Goal: Task Accomplishment & Management: Use online tool/utility

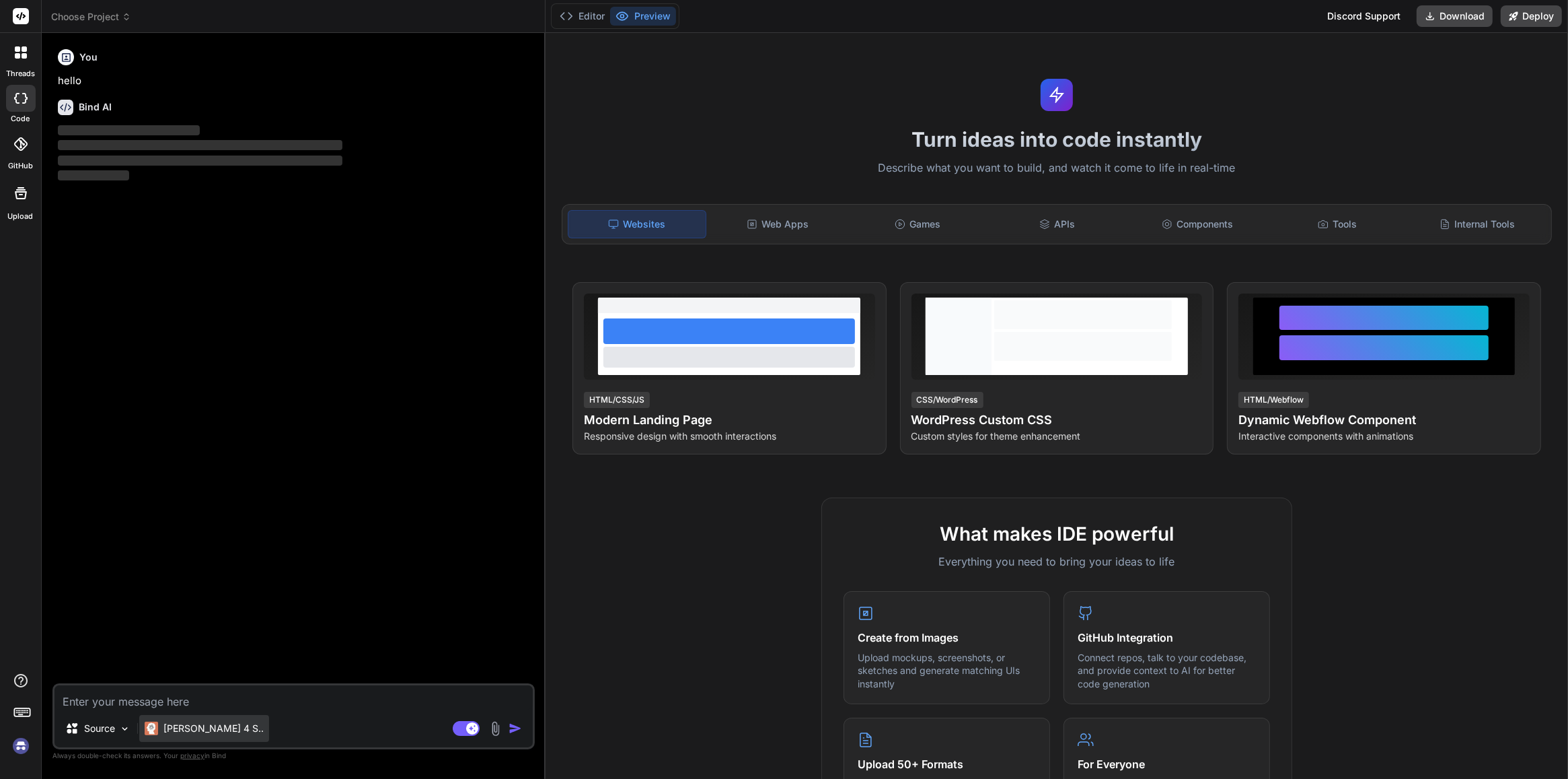
click at [187, 722] on p "[PERSON_NAME] 4 S.." at bounding box center [213, 728] width 100 height 14
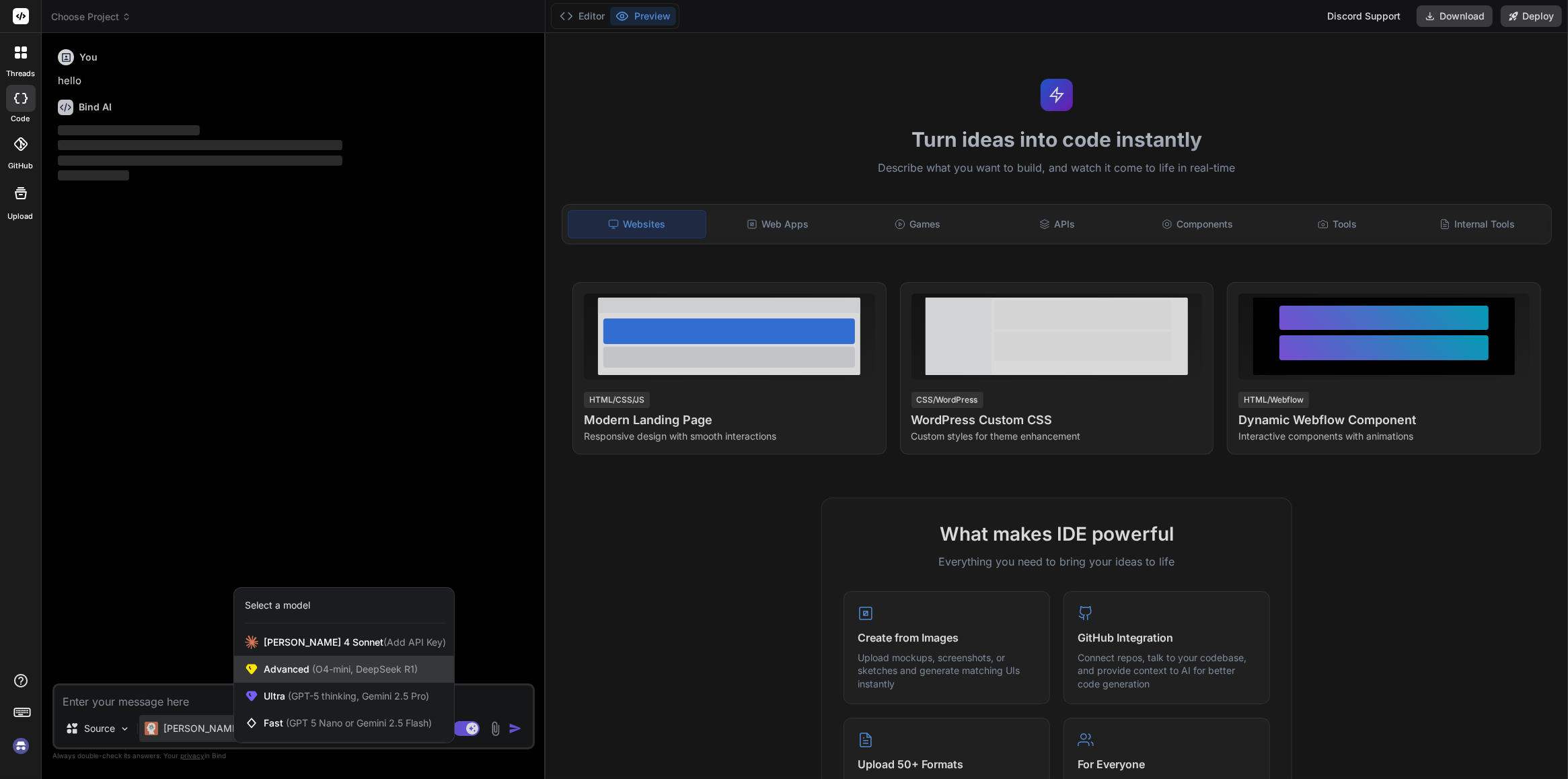
click at [398, 662] on span "Advanced (O4-mini, DeepSeek R1)" at bounding box center [341, 669] width 154 height 14
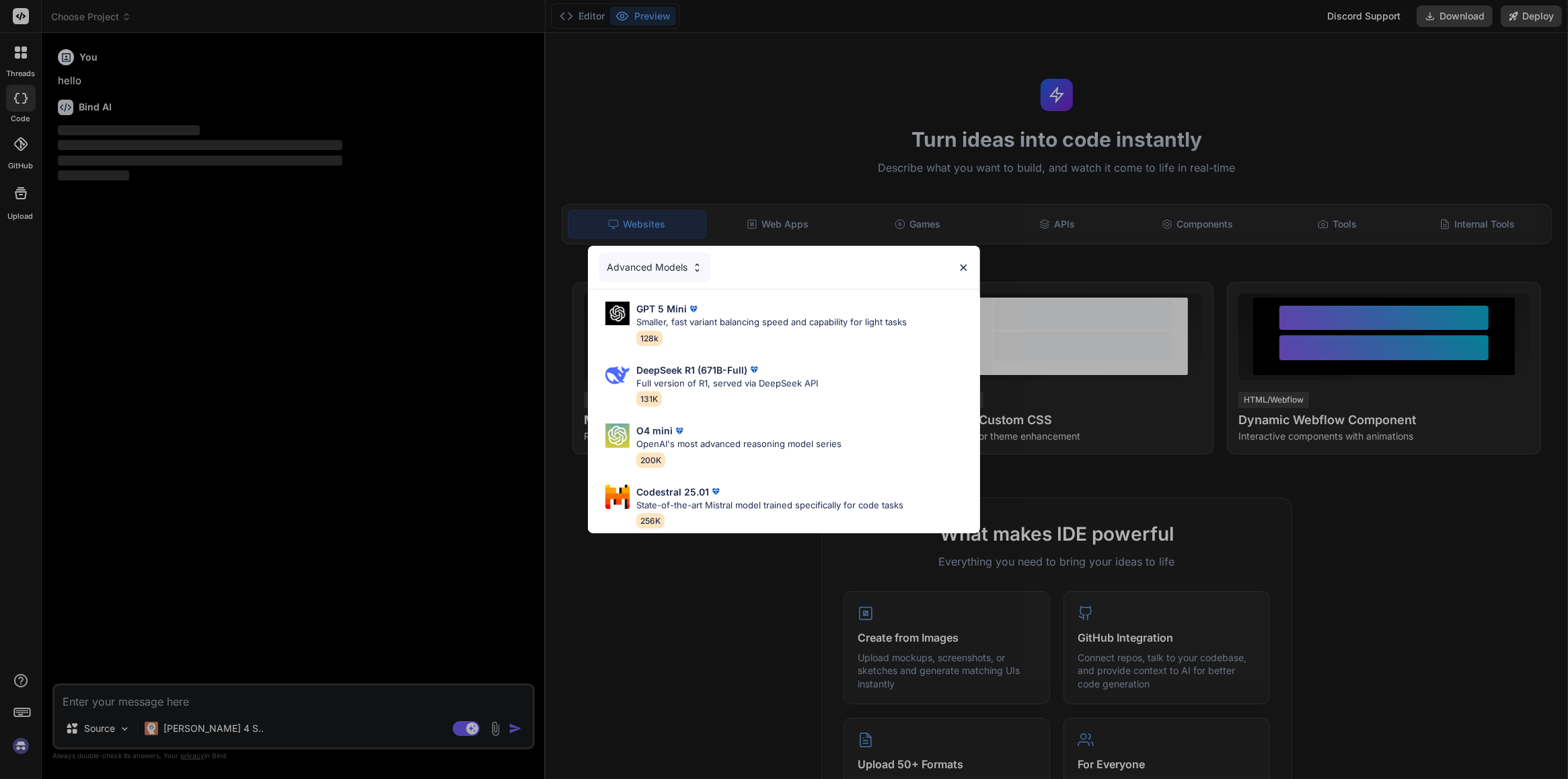
click at [688, 260] on div "Advanced Models" at bounding box center [654, 267] width 112 height 29
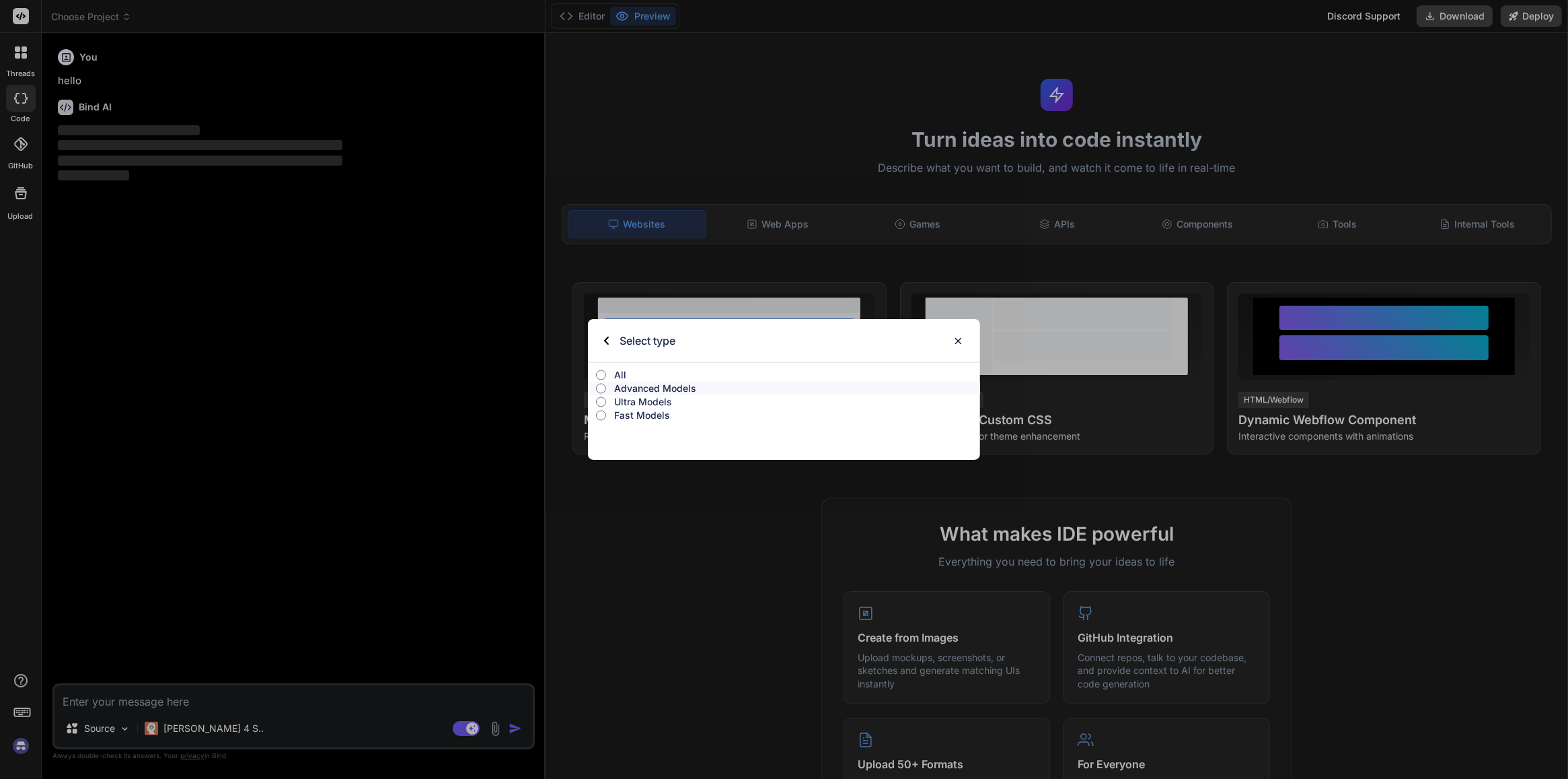
click at [675, 395] on p "Ultra Models" at bounding box center [797, 402] width 366 height 14
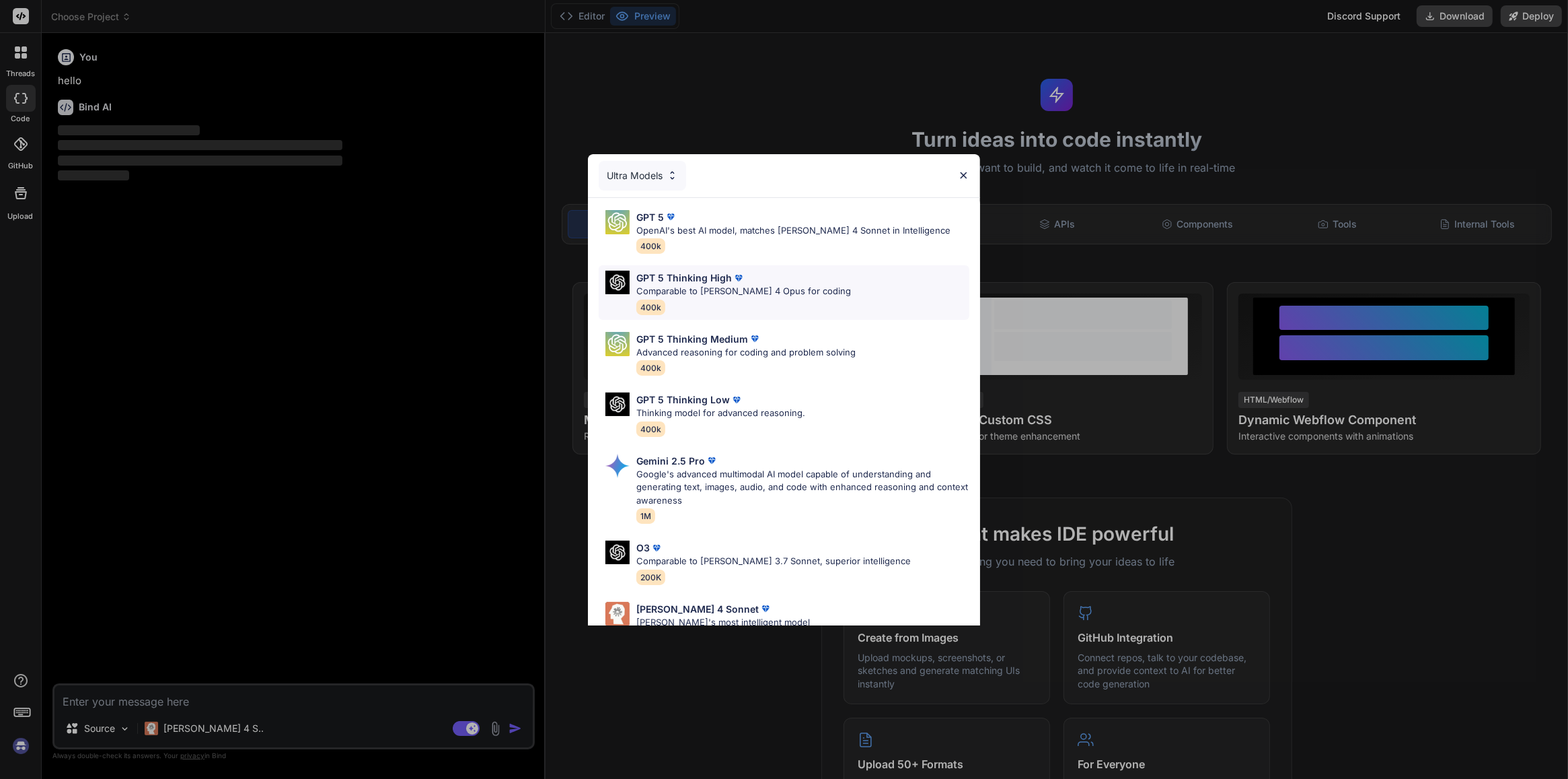
click at [762, 283] on div "GPT 5 Thinking High" at bounding box center [744, 278] width 214 height 15
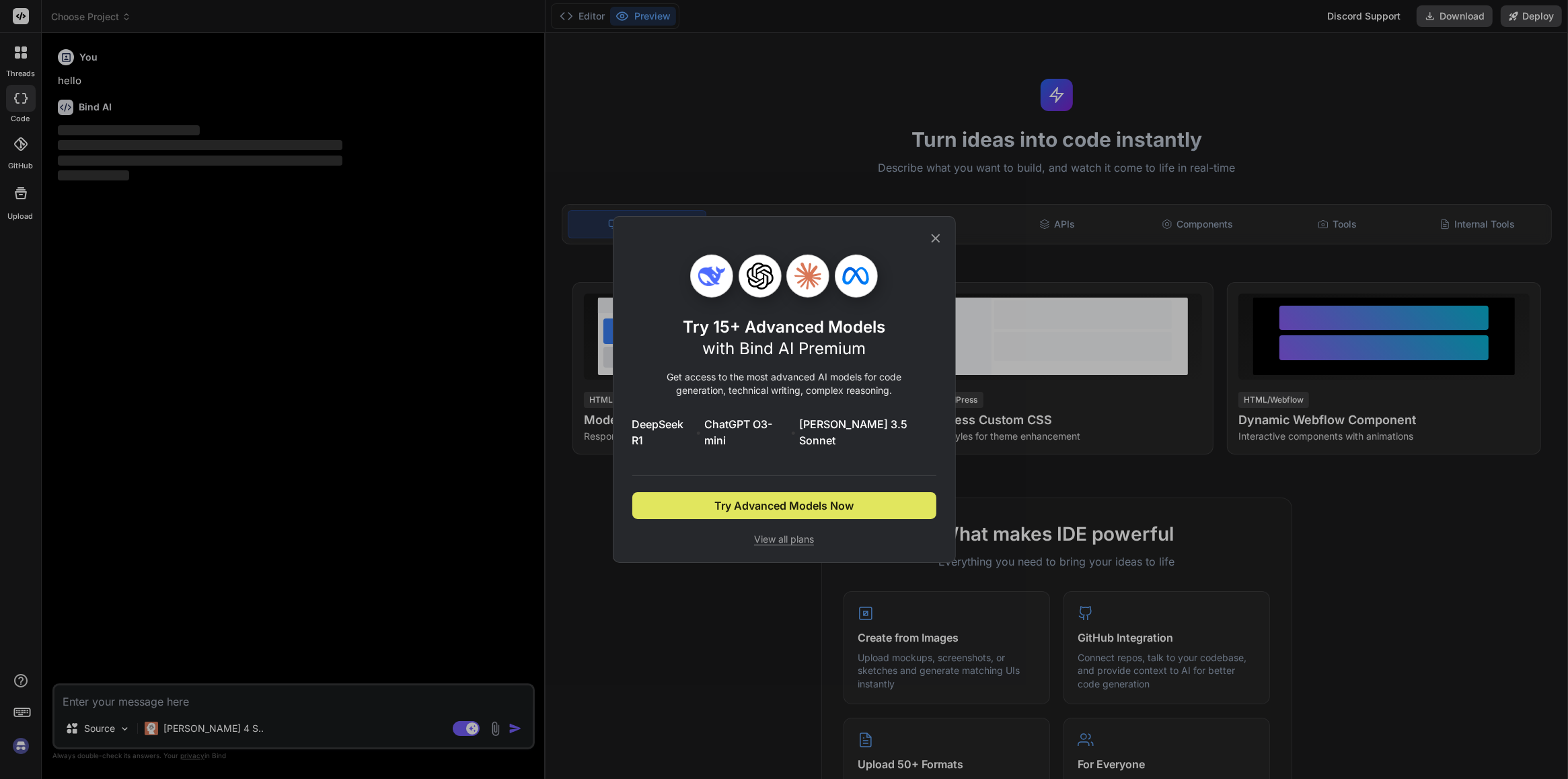
click at [798, 498] on span "Try Advanced Models Now" at bounding box center [784, 505] width 139 height 17
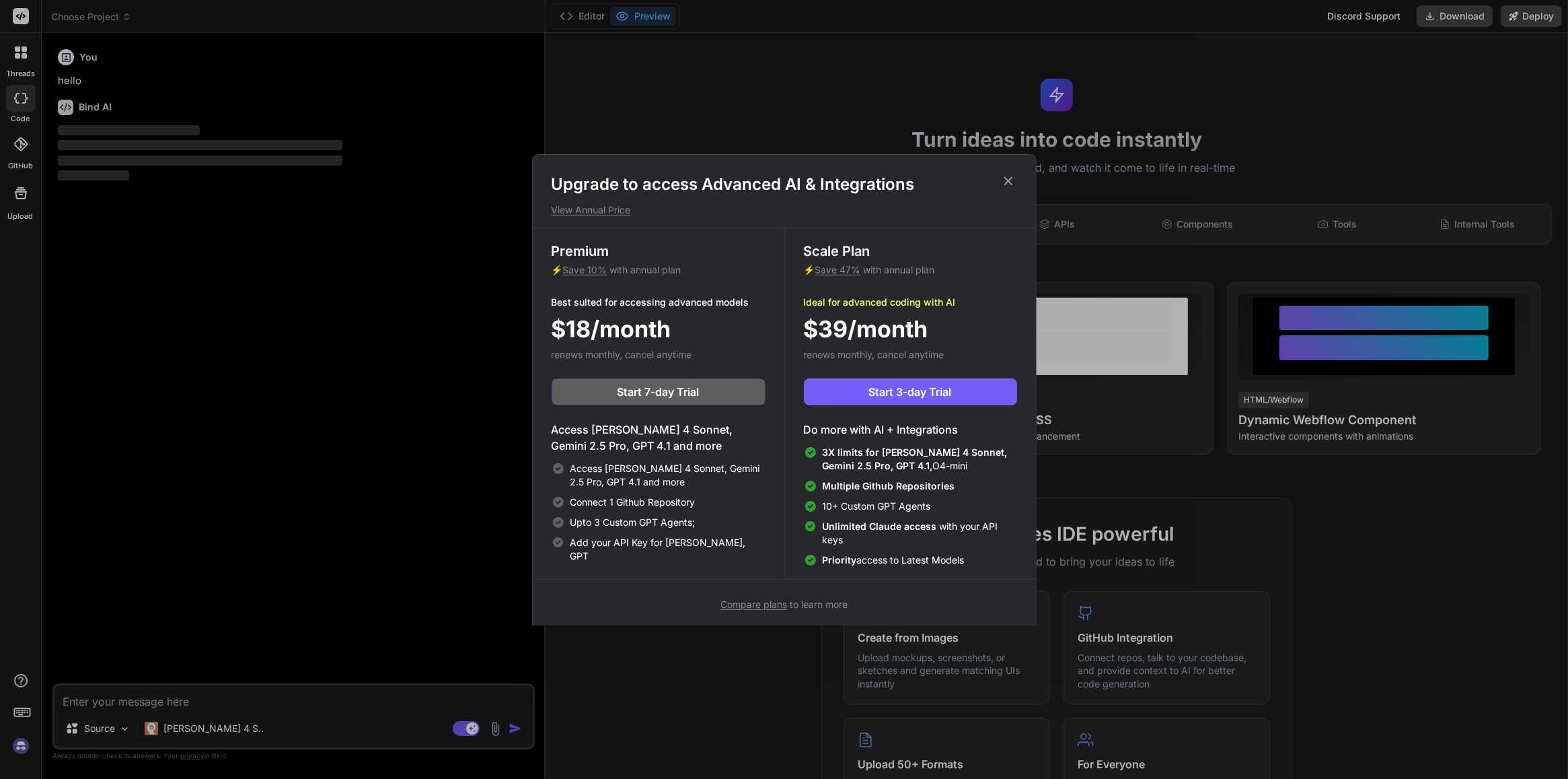
click at [1003, 183] on icon at bounding box center [1007, 180] width 15 height 15
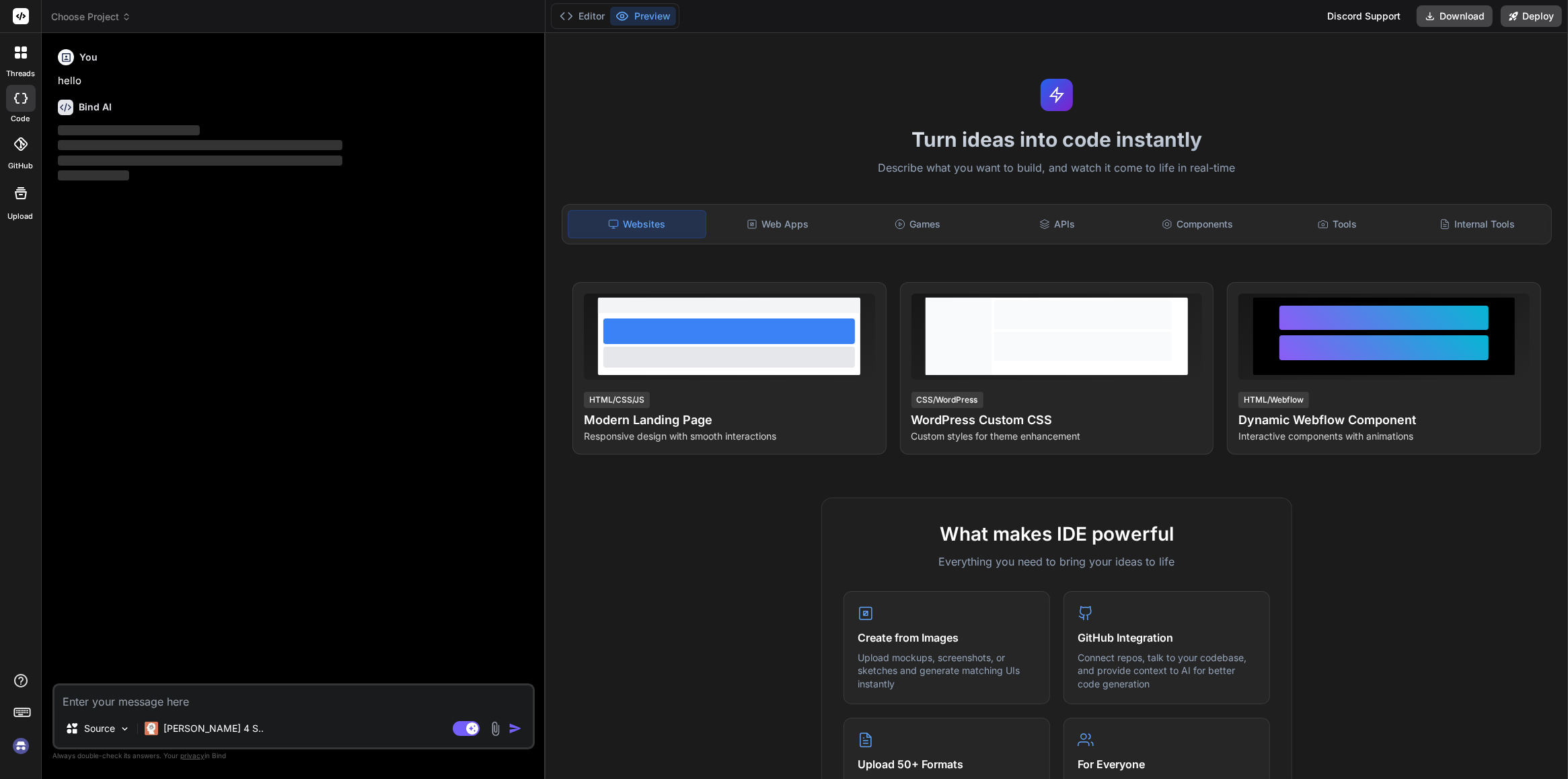
click at [21, 14] on icon at bounding box center [21, 16] width 10 height 8
click at [20, 12] on rect at bounding box center [20, 16] width 17 height 17
click at [24, 61] on div at bounding box center [20, 52] width 28 height 28
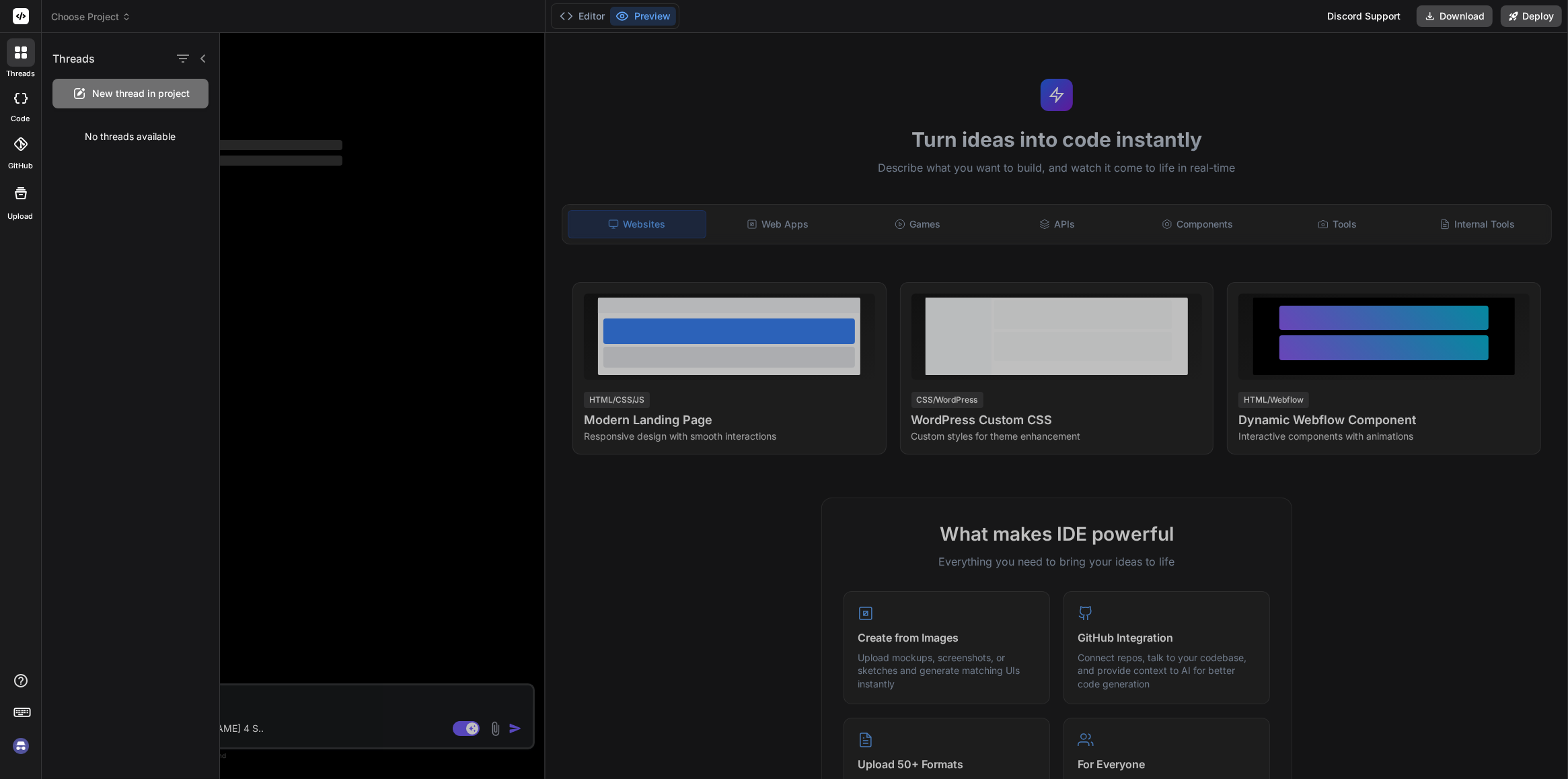
click at [27, 20] on rect at bounding box center [20, 16] width 17 height 17
click at [77, 8] on header "Choose Project Created with Pixso." at bounding box center [294, 17] width 504 height 33
click at [197, 15] on div "Choose Project" at bounding box center [294, 17] width 485 height 14
click at [117, 15] on span "Choose Project" at bounding box center [91, 17] width 80 height 14
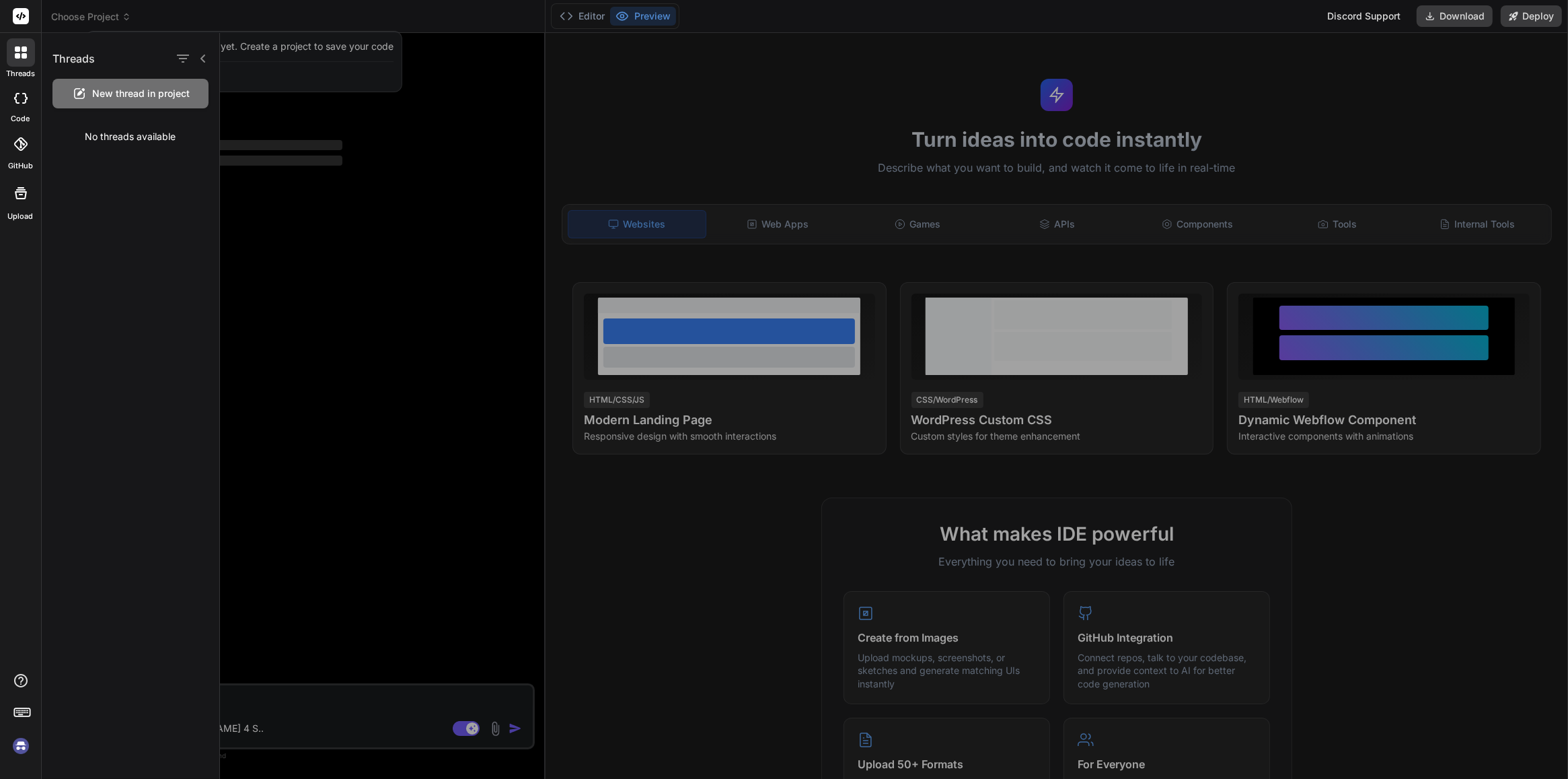
click at [101, 15] on div at bounding box center [784, 390] width 1568 height 779
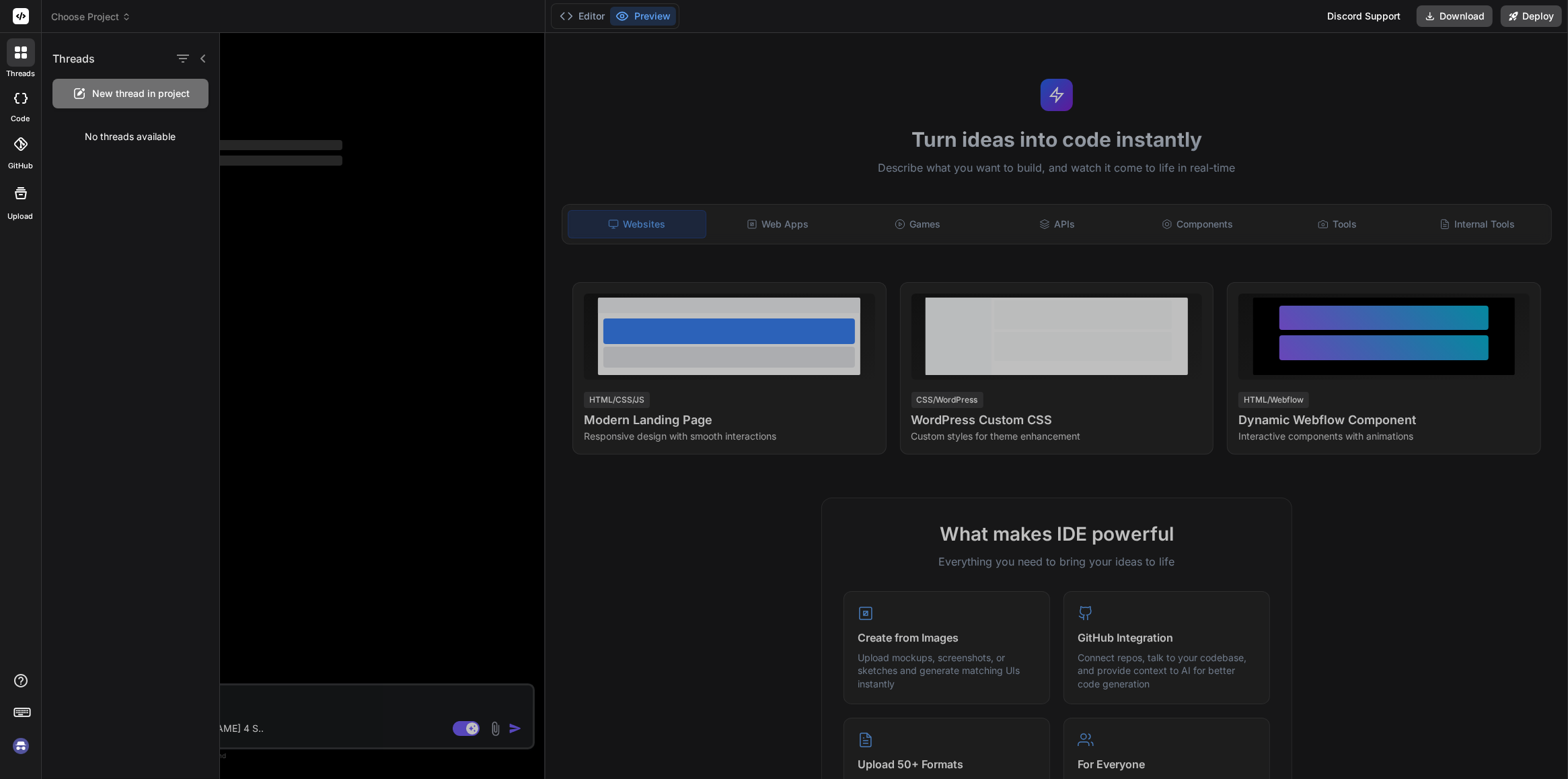
click at [30, 12] on div at bounding box center [20, 17] width 41 height 33
click at [25, 14] on rect at bounding box center [20, 16] width 17 height 17
click at [27, 109] on div at bounding box center [20, 98] width 29 height 27
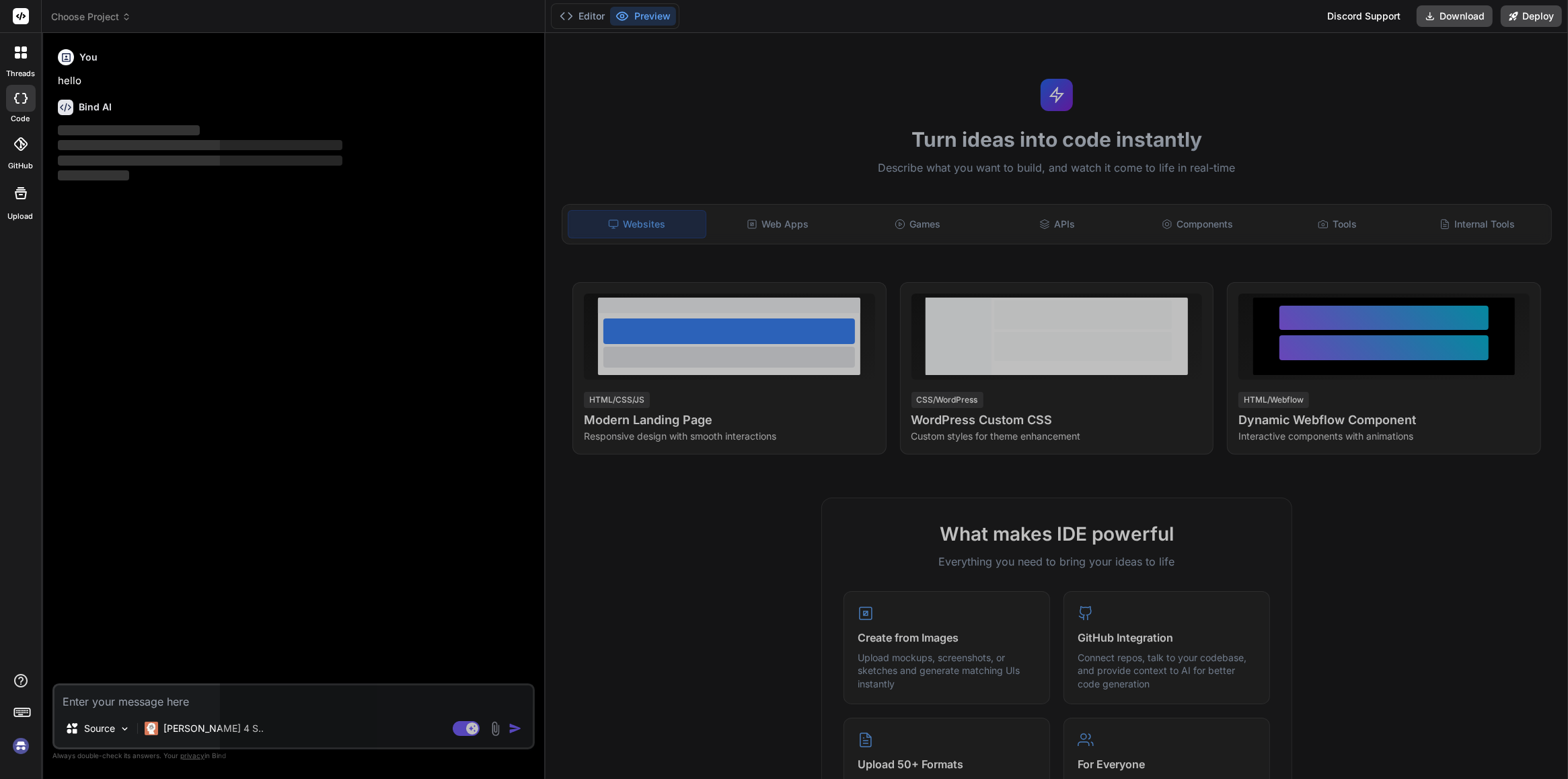
type textarea "x"
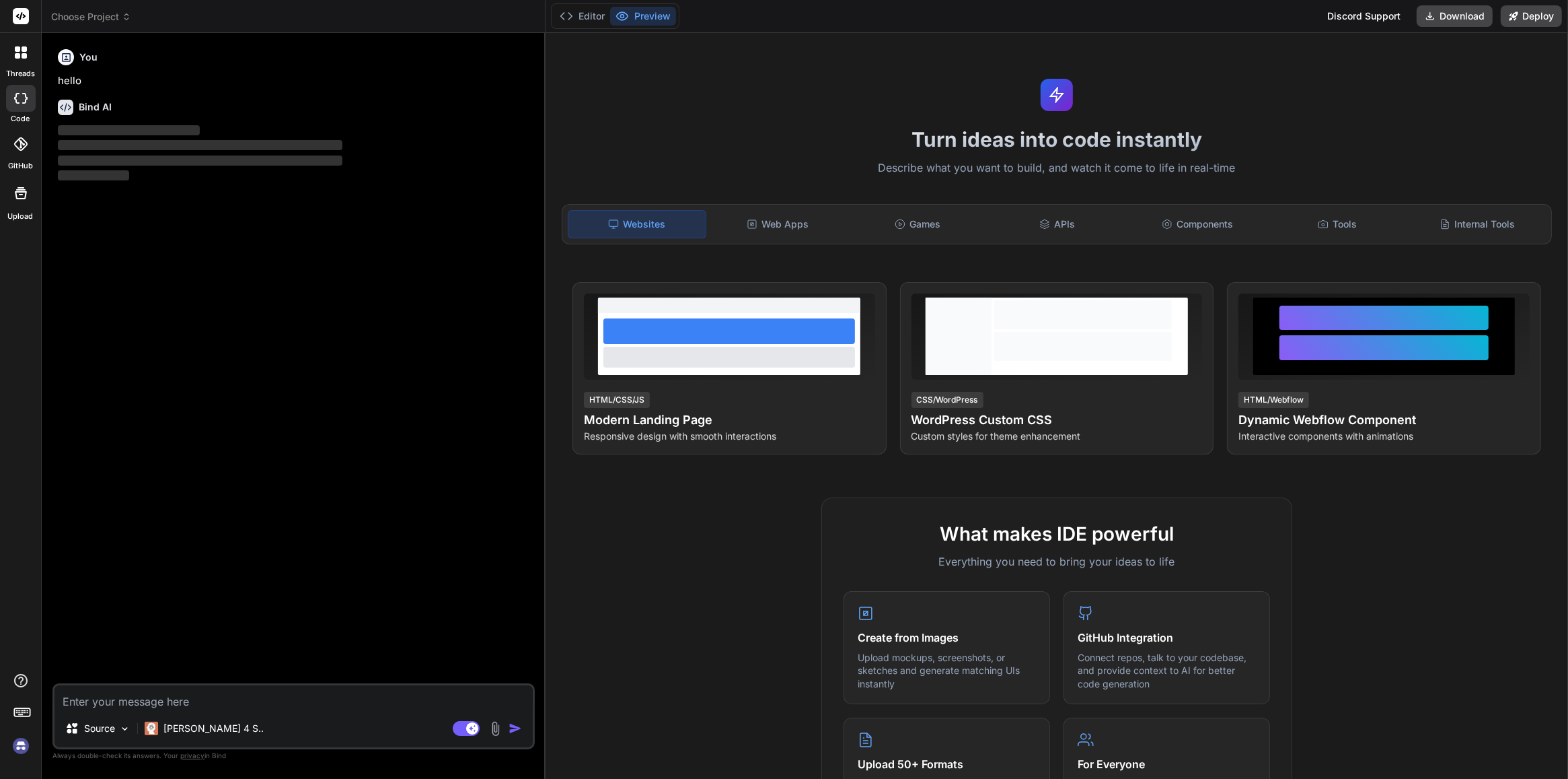
click at [16, 8] on icon at bounding box center [20, 16] width 17 height 17
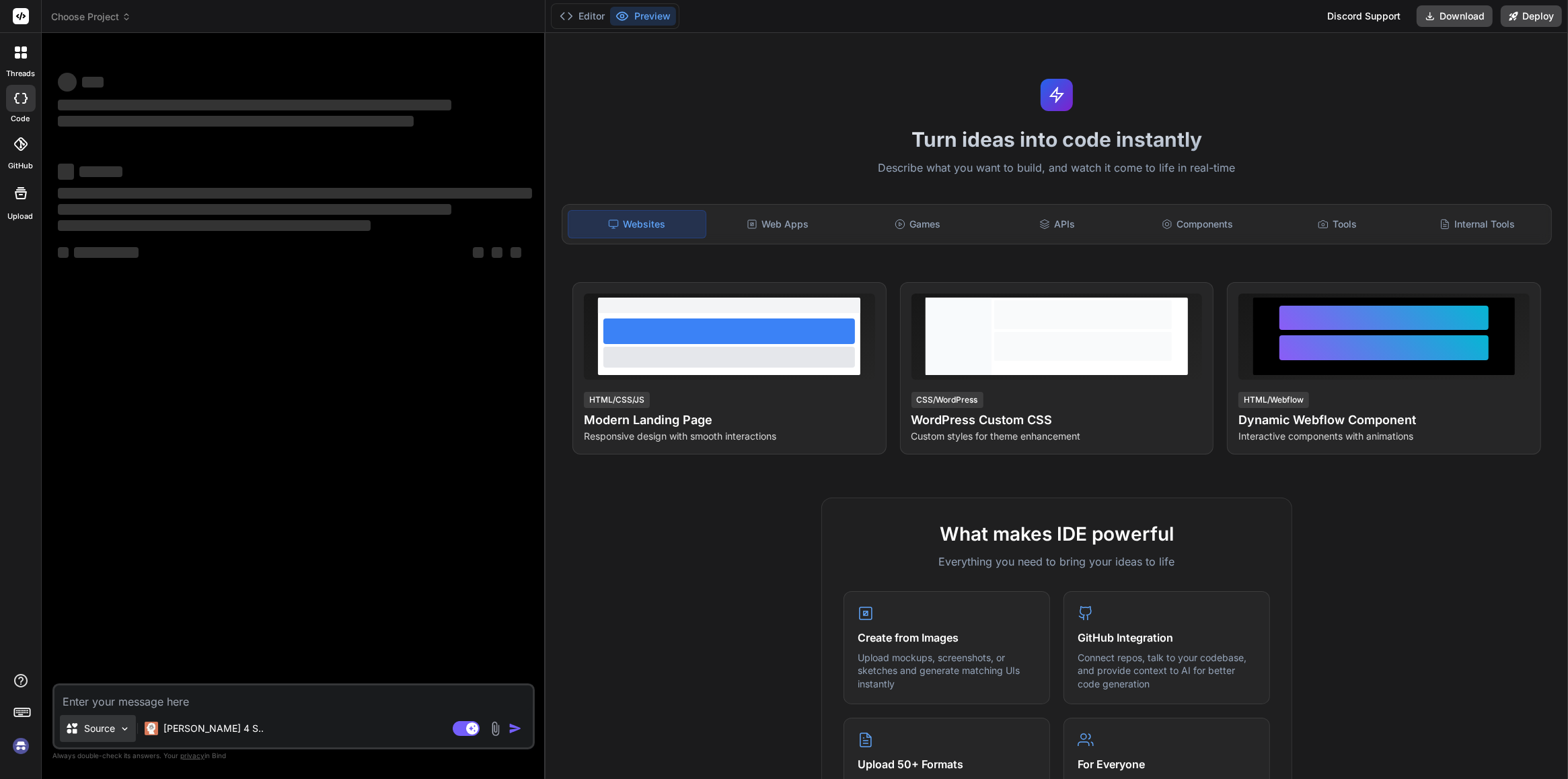
click at [72, 724] on icon at bounding box center [71, 727] width 11 height 10
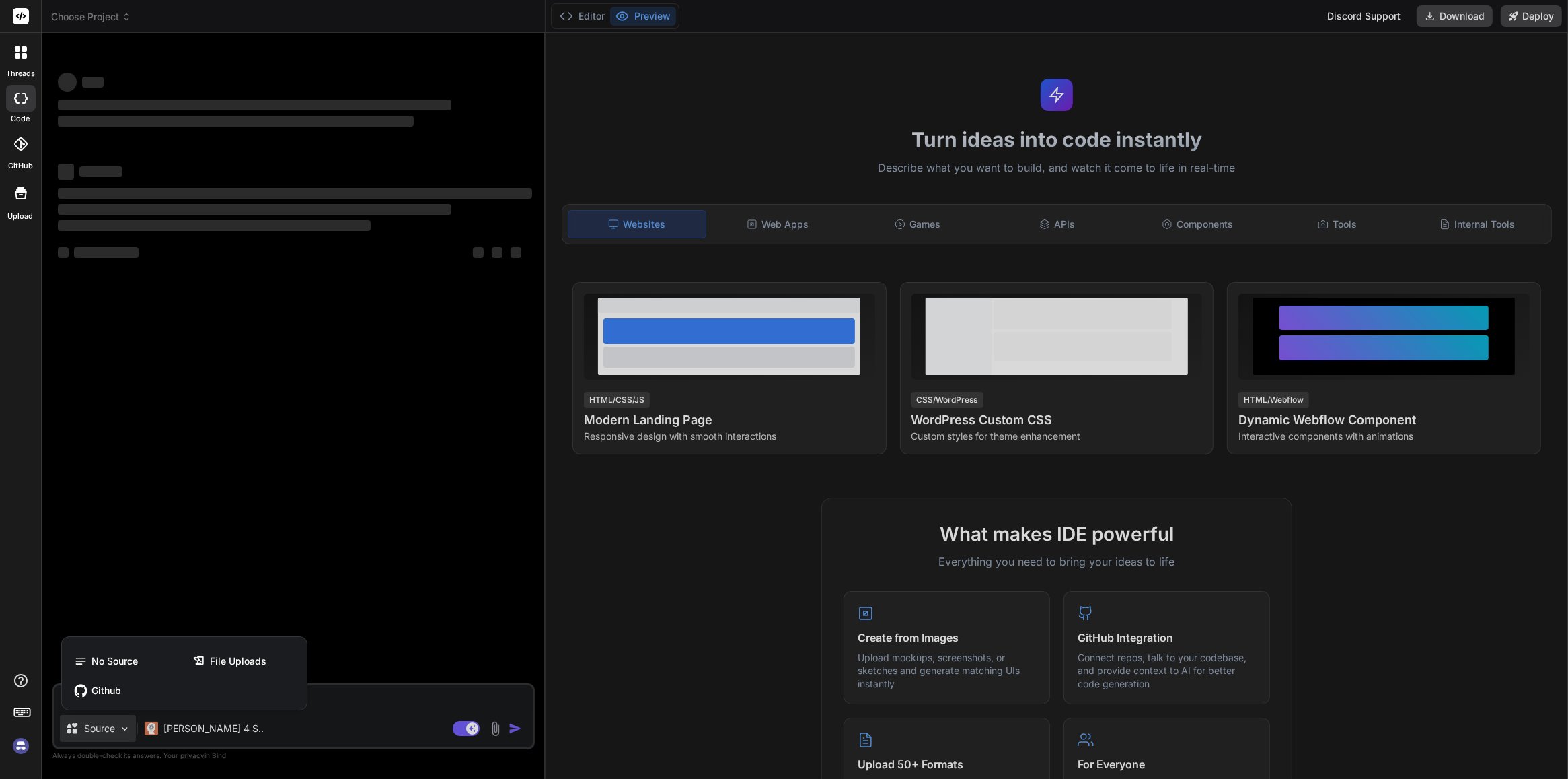
click at [297, 719] on div at bounding box center [784, 390] width 1568 height 779
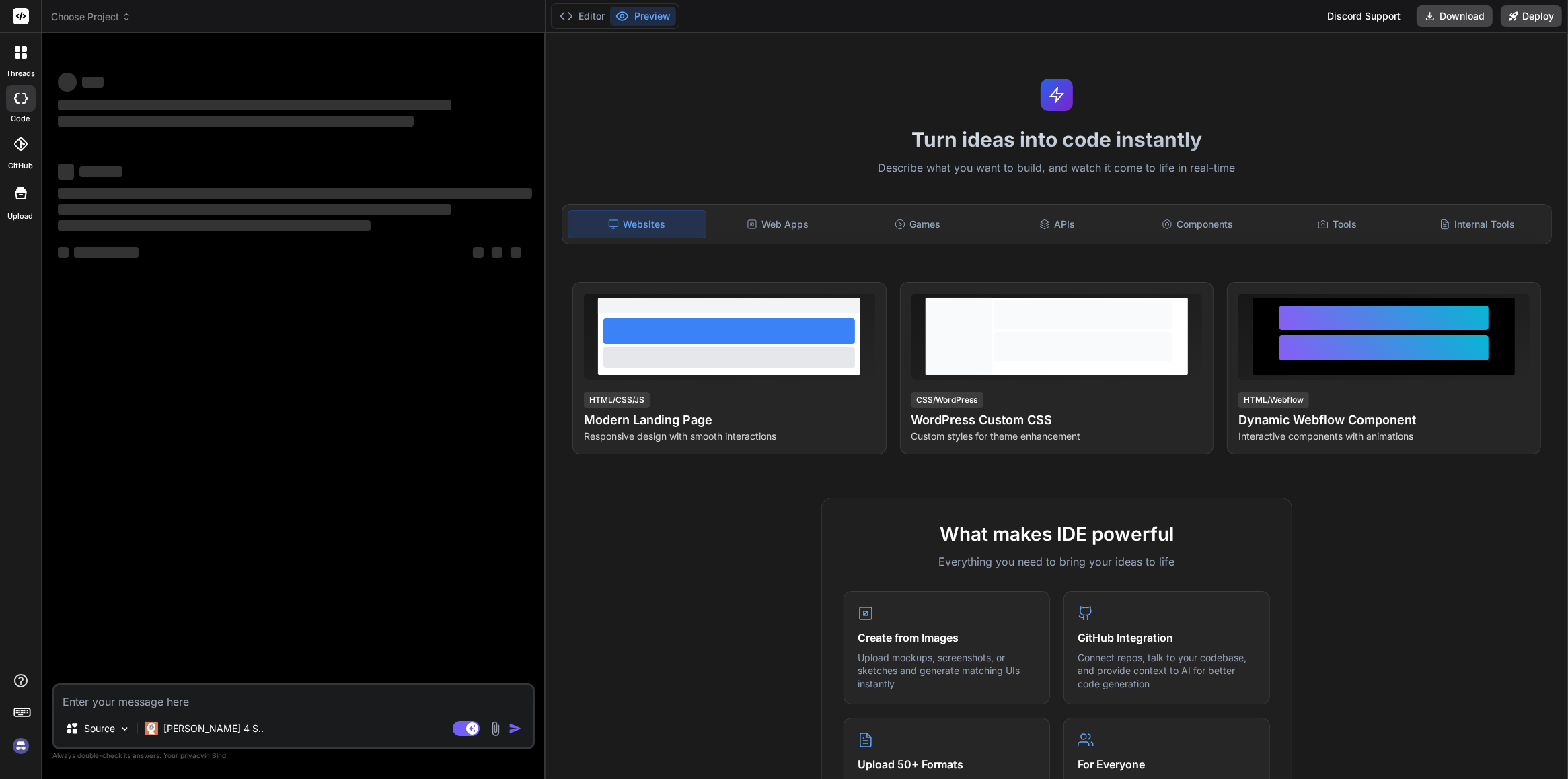
click at [20, 711] on icon at bounding box center [21, 711] width 18 height 19
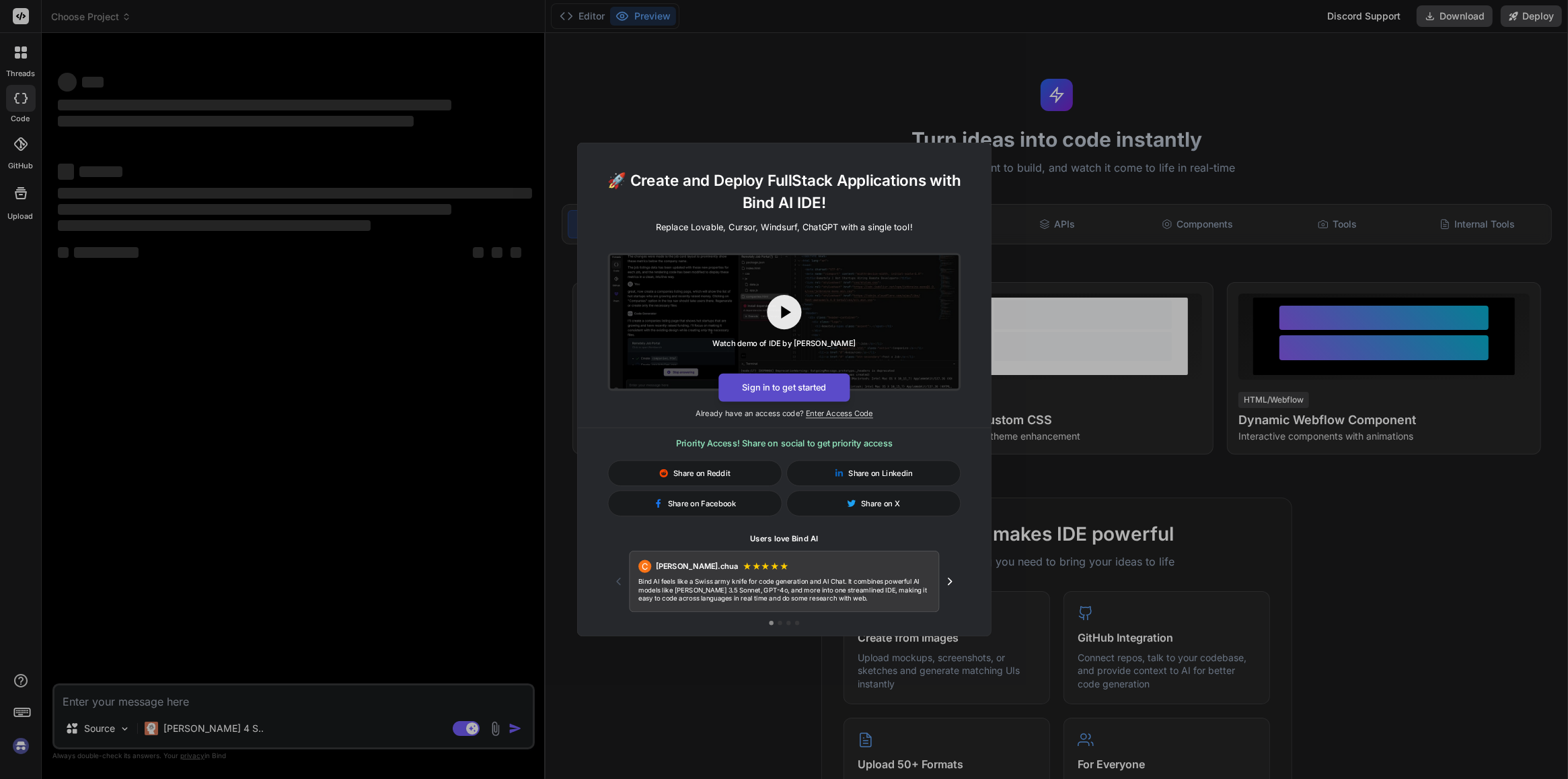
click at [769, 385] on button "Sign in to get started" at bounding box center [784, 388] width 131 height 28
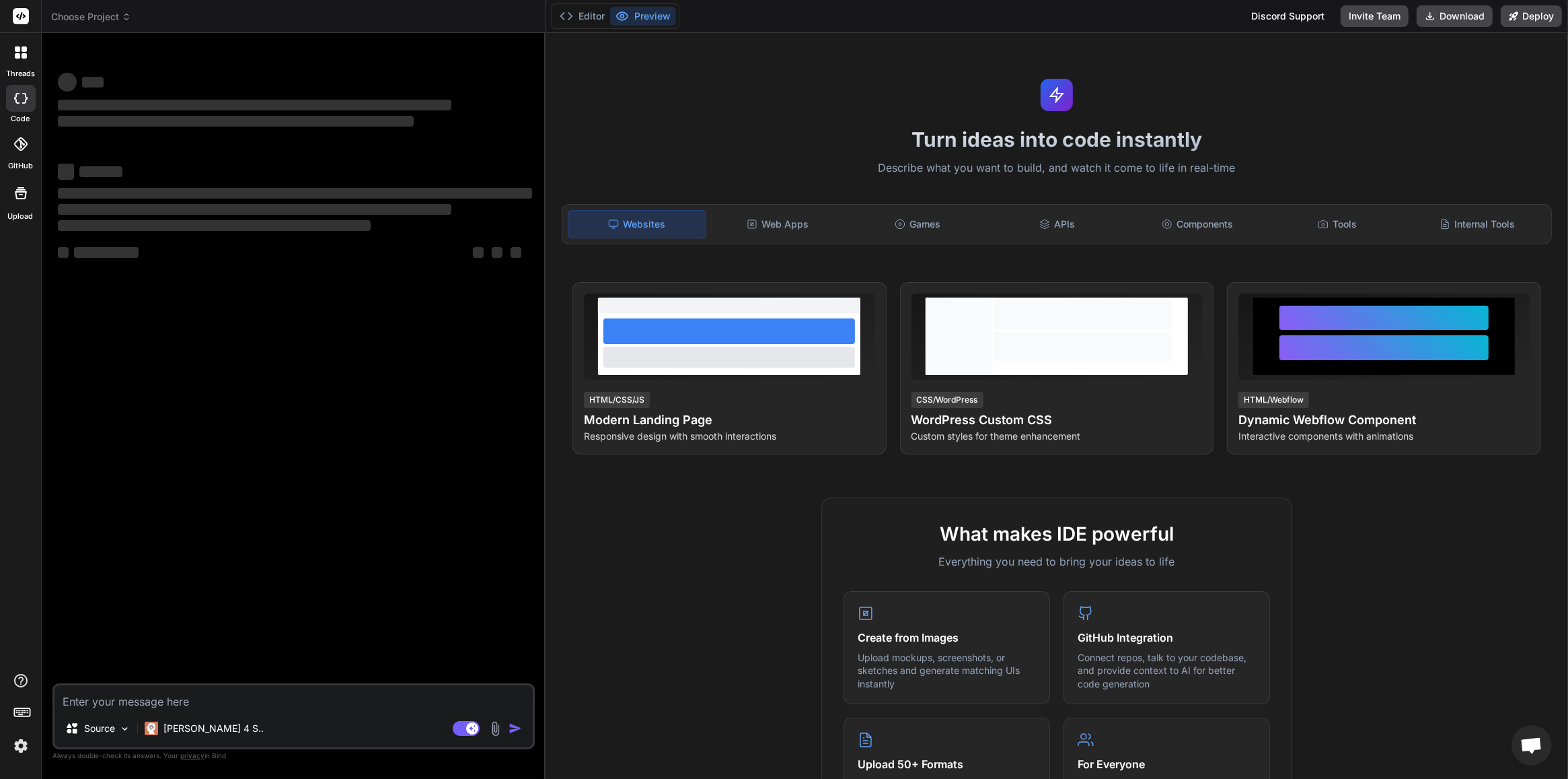
type textarea "x"
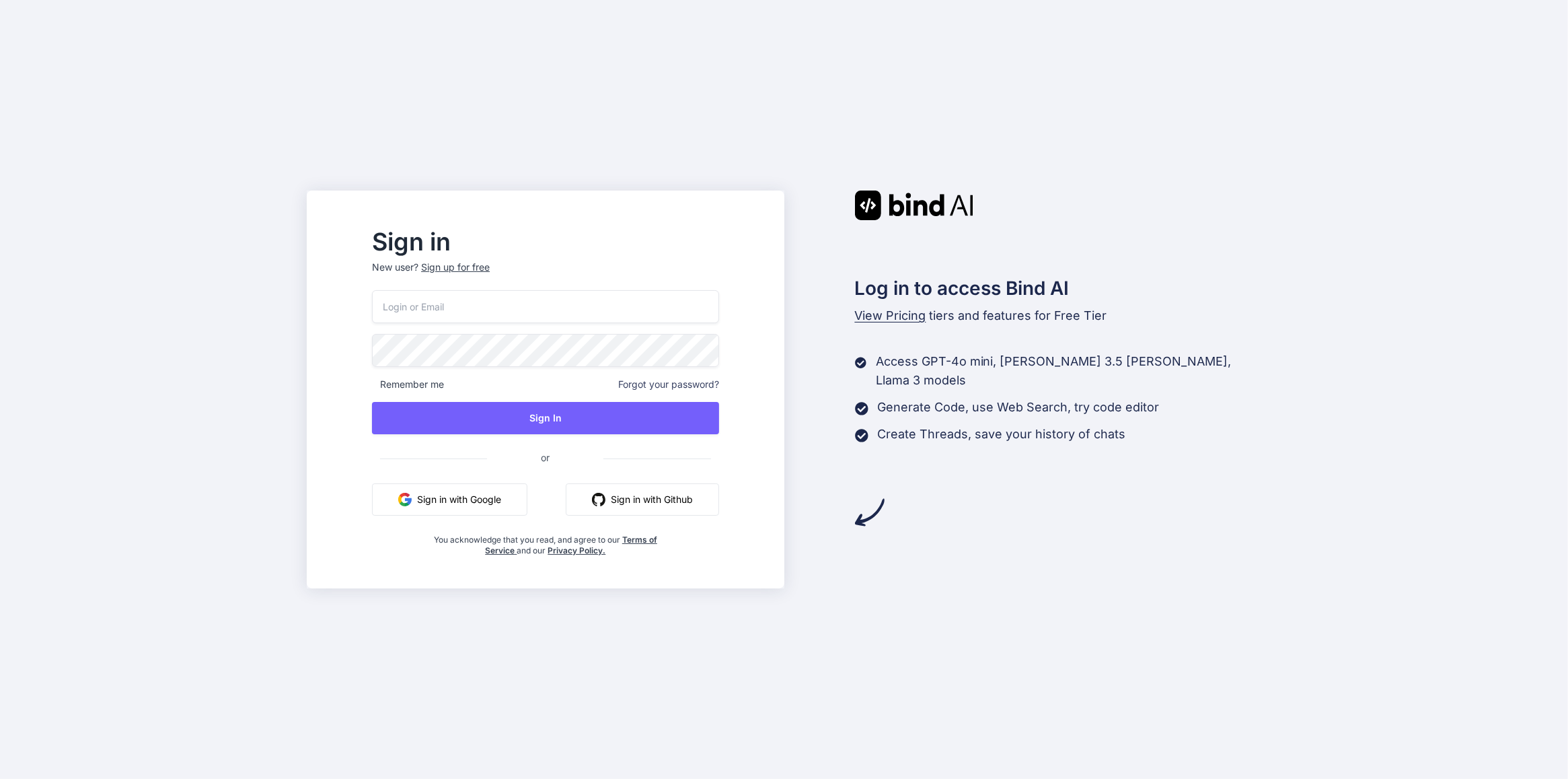
click at [513, 509] on button "Sign in with Google" at bounding box center [450, 499] width 156 height 32
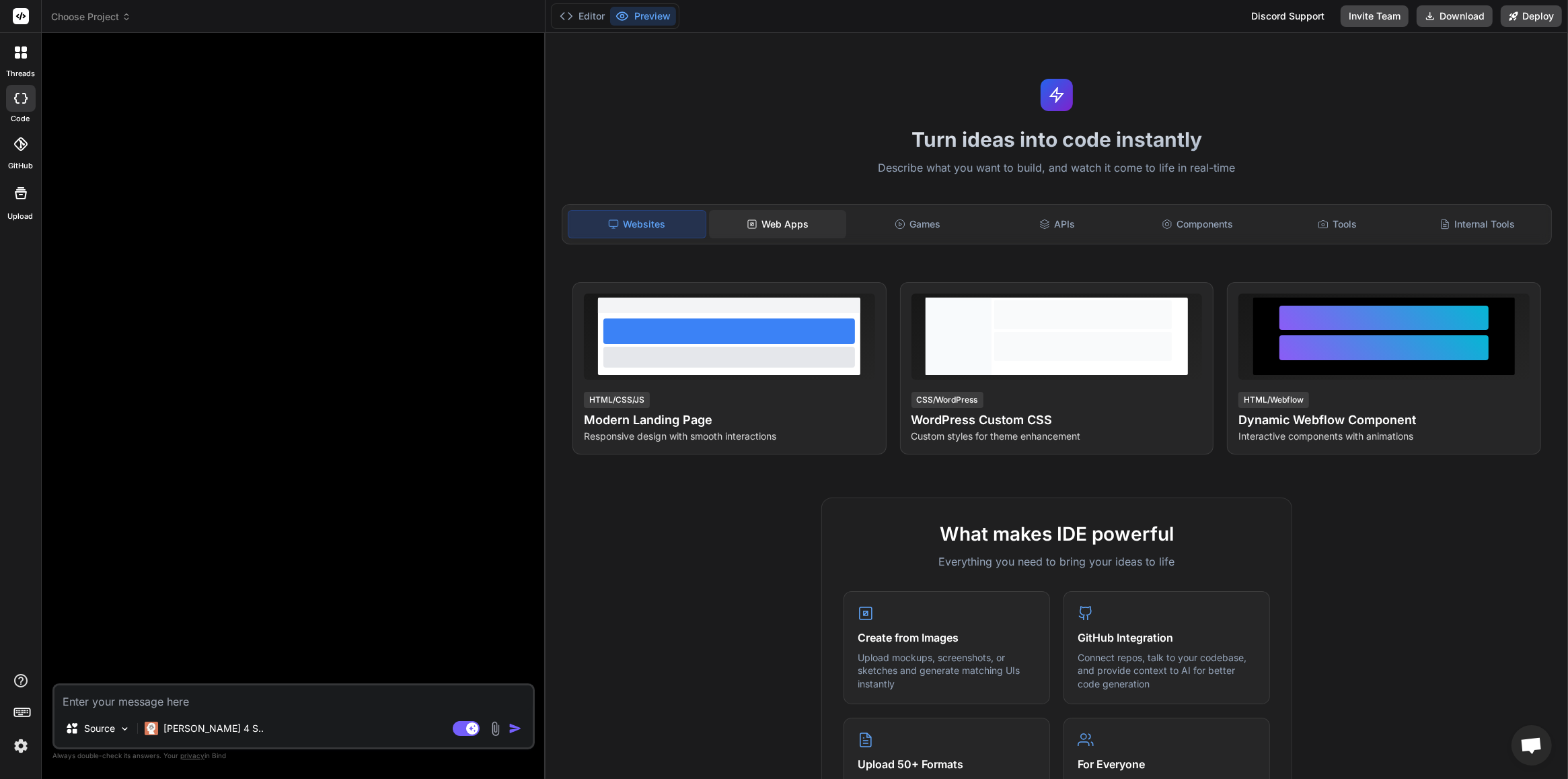
click at [792, 228] on div "Web Apps" at bounding box center [777, 224] width 137 height 28
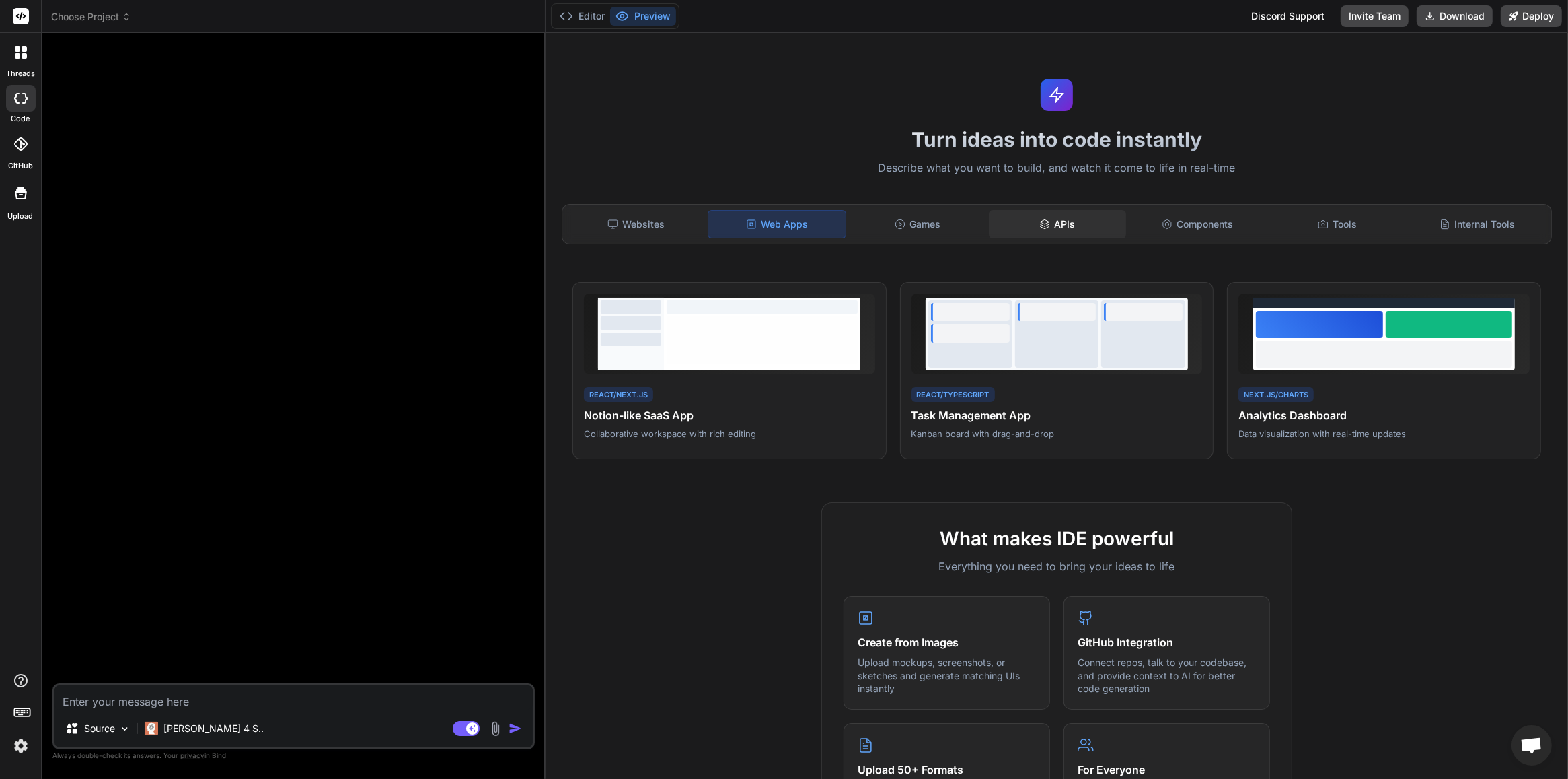
click at [1085, 234] on div "APIs" at bounding box center [1057, 224] width 137 height 28
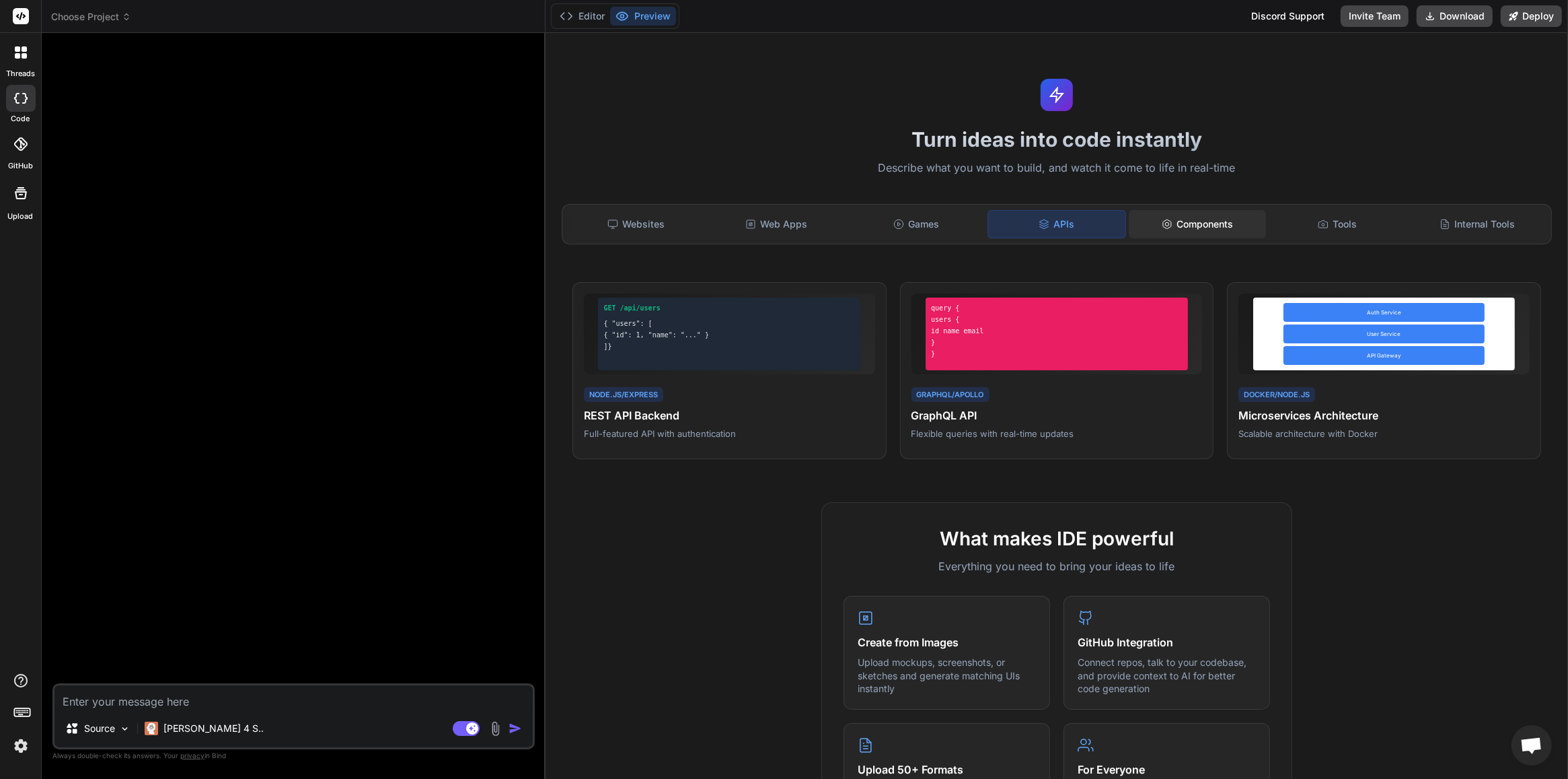
click at [1149, 220] on div "Components" at bounding box center [1197, 224] width 137 height 28
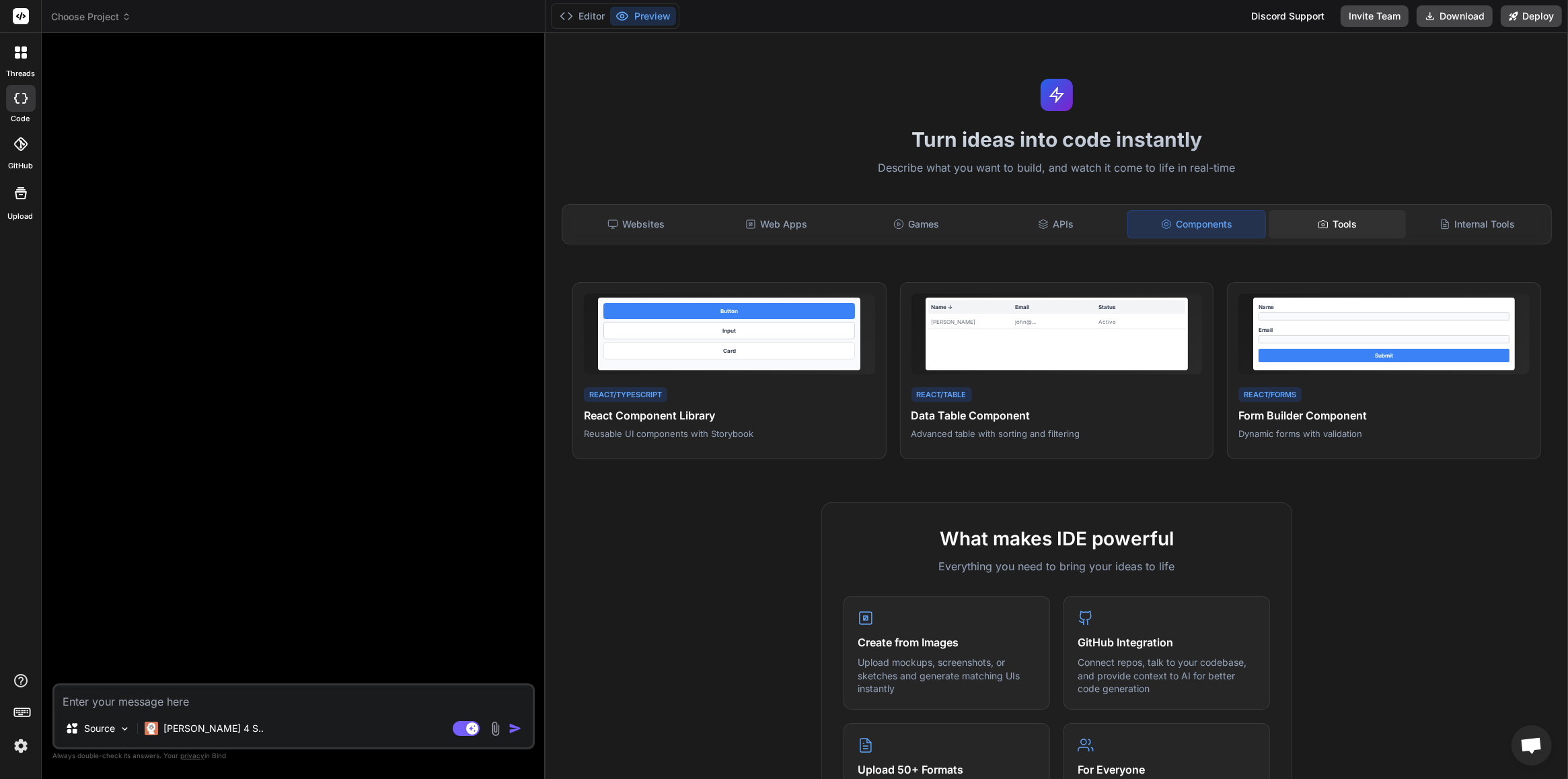
click at [1319, 220] on icon at bounding box center [1323, 224] width 9 height 8
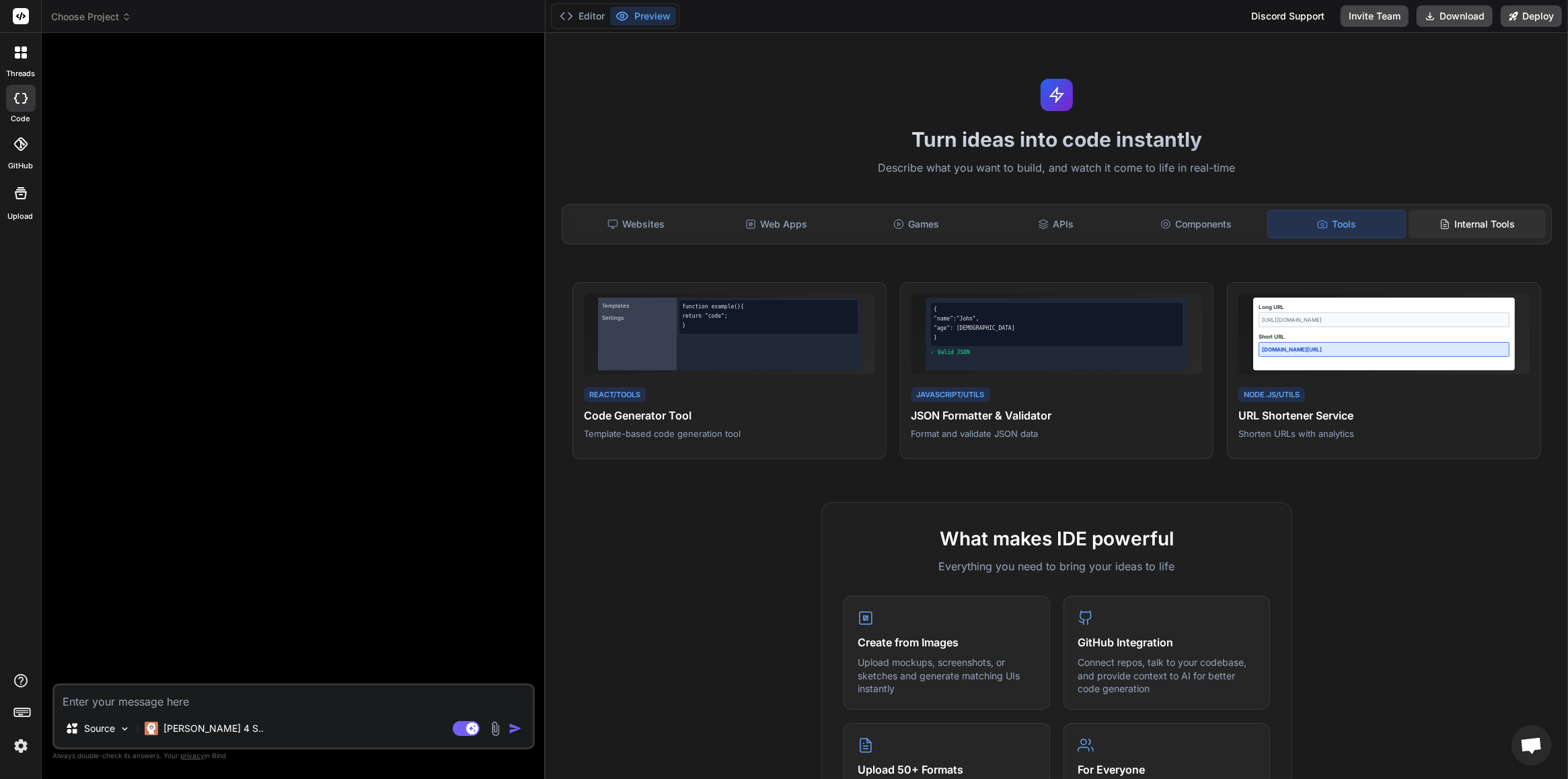
click at [1414, 217] on div "Internal Tools" at bounding box center [1477, 224] width 137 height 28
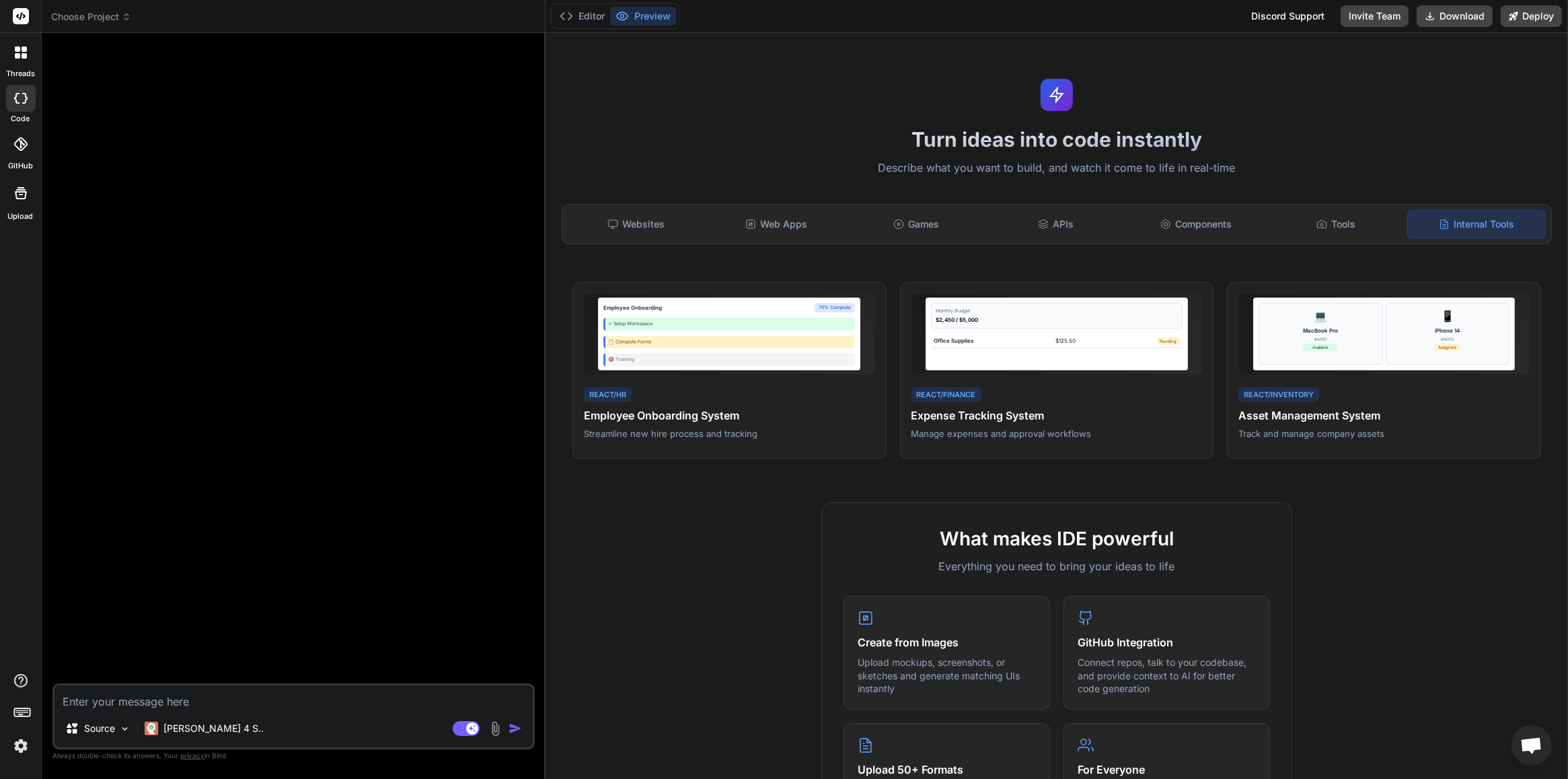
click at [25, 15] on rect at bounding box center [20, 16] width 17 height 17
click at [25, 746] on img at bounding box center [20, 745] width 22 height 22
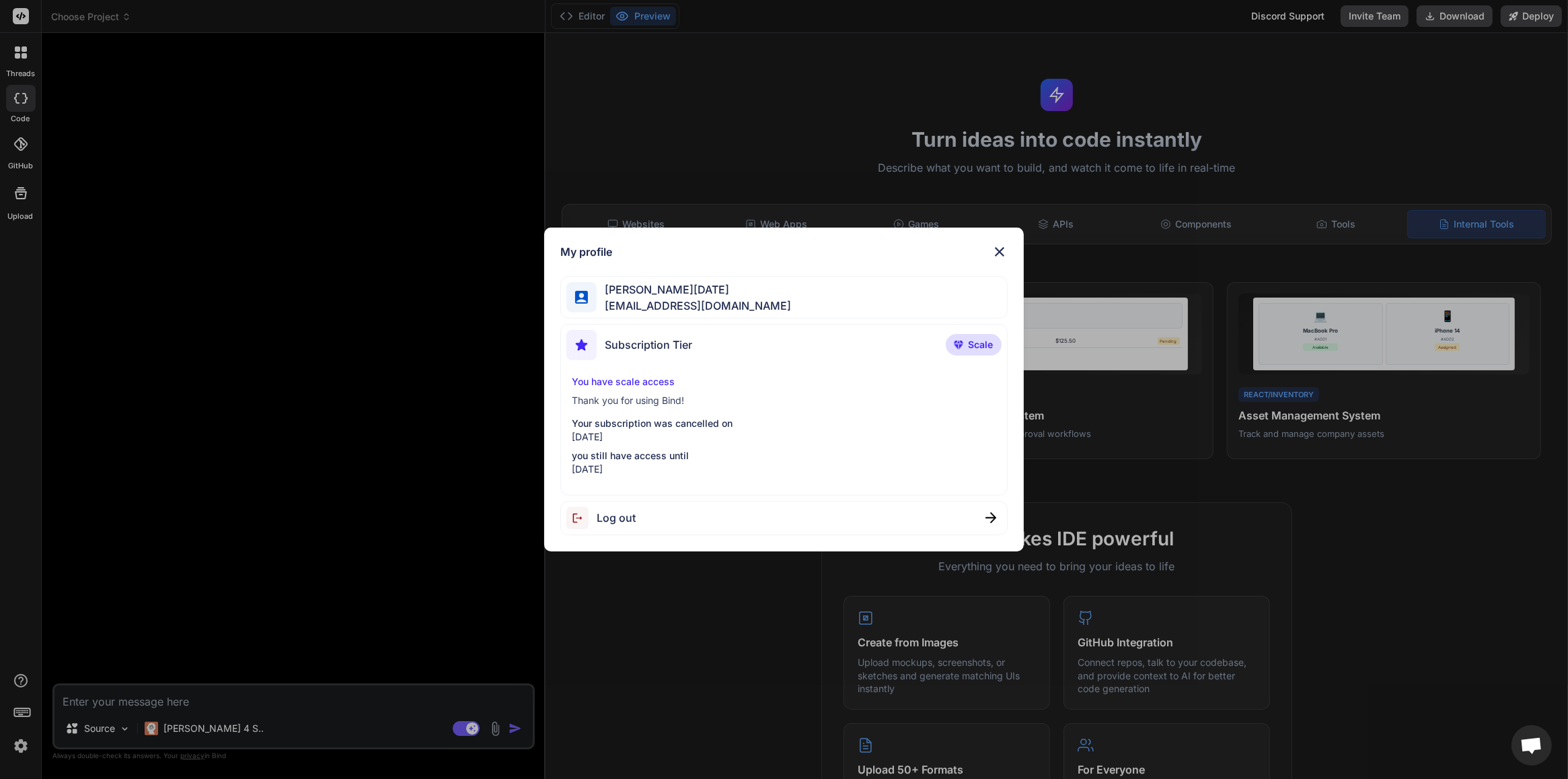
click at [689, 339] on span "Subscription Tier" at bounding box center [648, 345] width 88 height 17
click at [1003, 245] on img at bounding box center [1000, 251] width 17 height 17
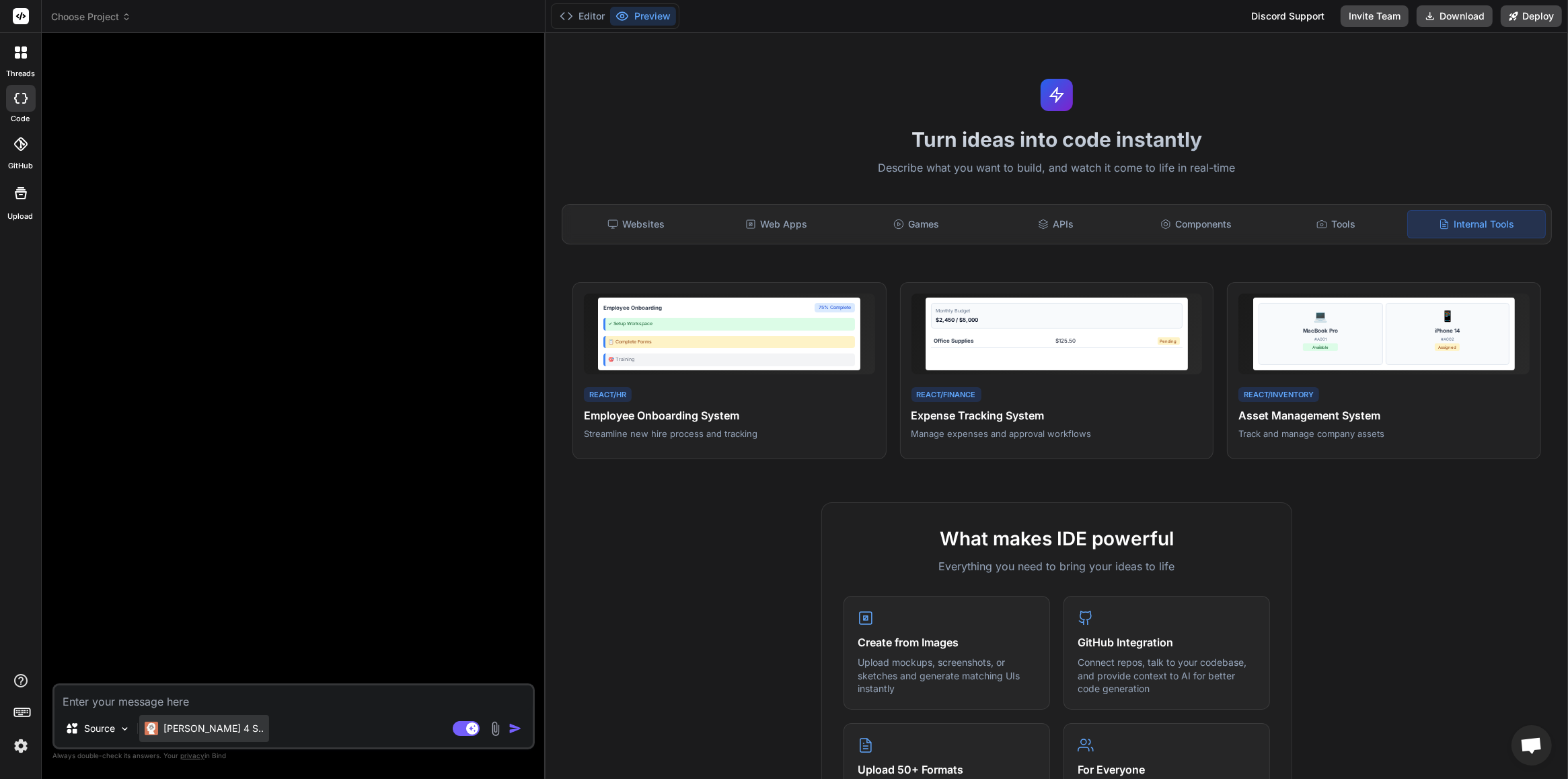
click at [206, 728] on p "[PERSON_NAME] 4 S.." at bounding box center [213, 728] width 100 height 14
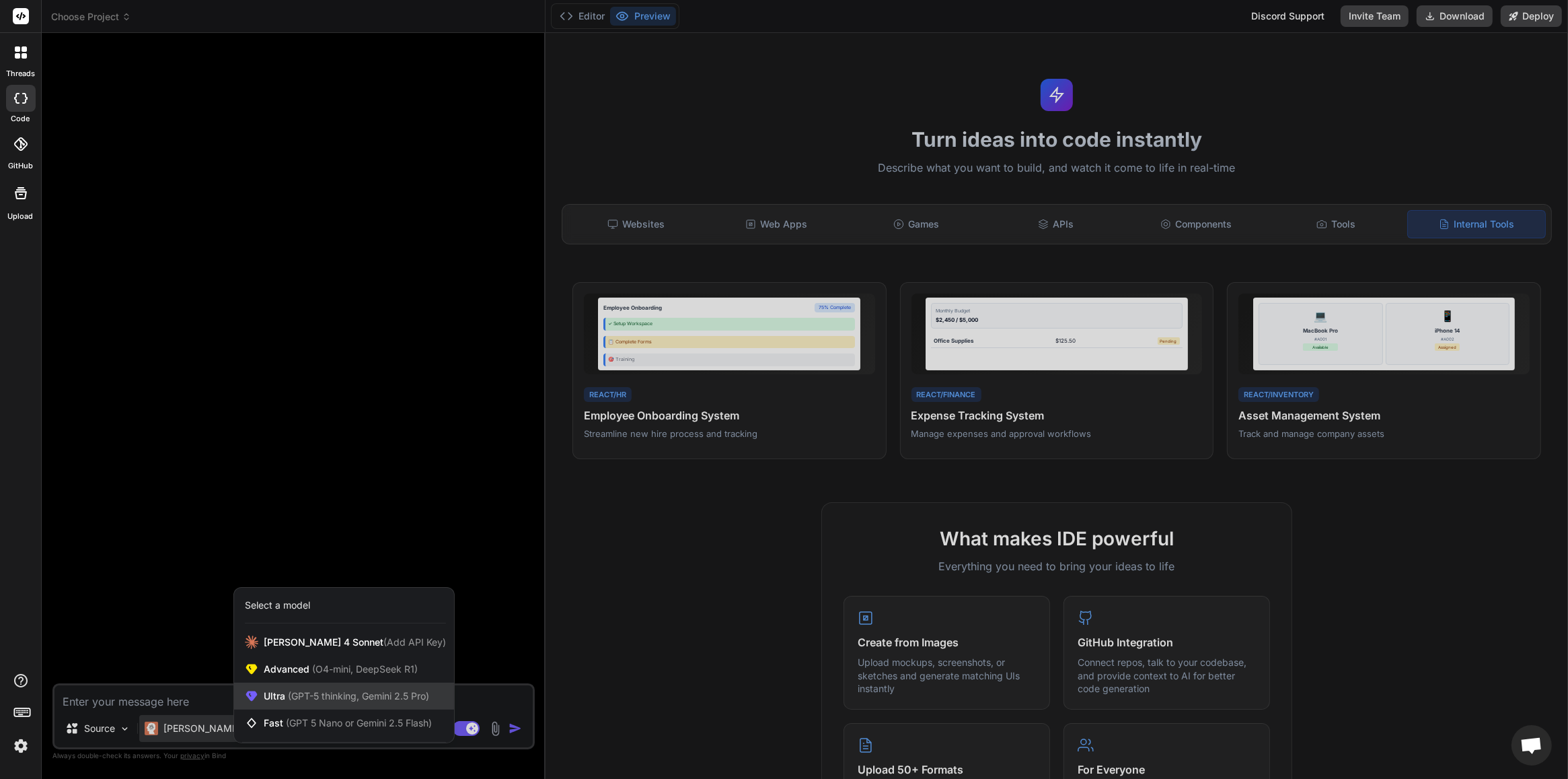
click at [325, 684] on div "Ultra (GPT-5 thinking, Gemini 2.5 Pro)" at bounding box center [345, 696] width 220 height 27
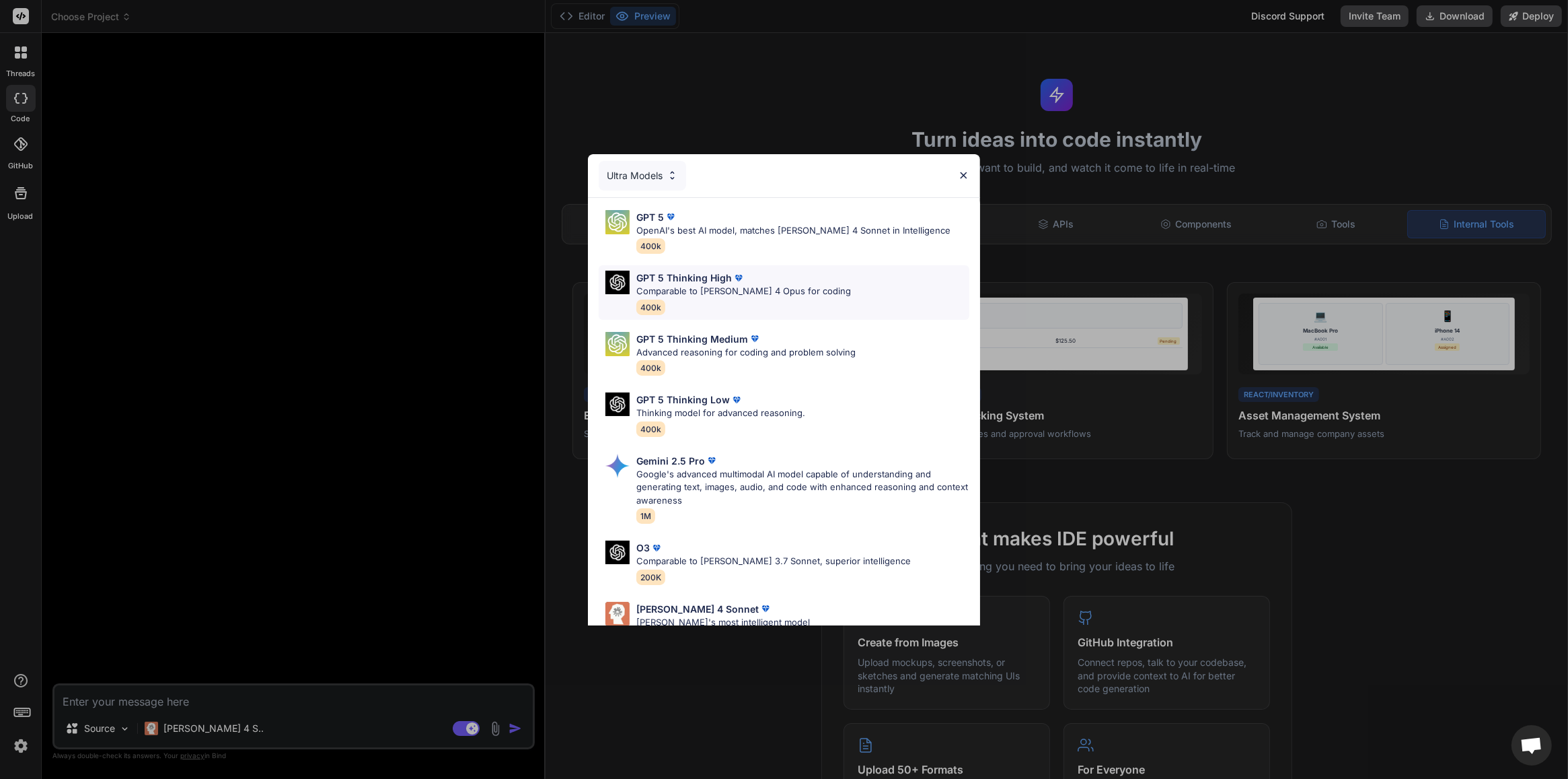
click at [732, 280] on img at bounding box center [739, 278] width 14 height 14
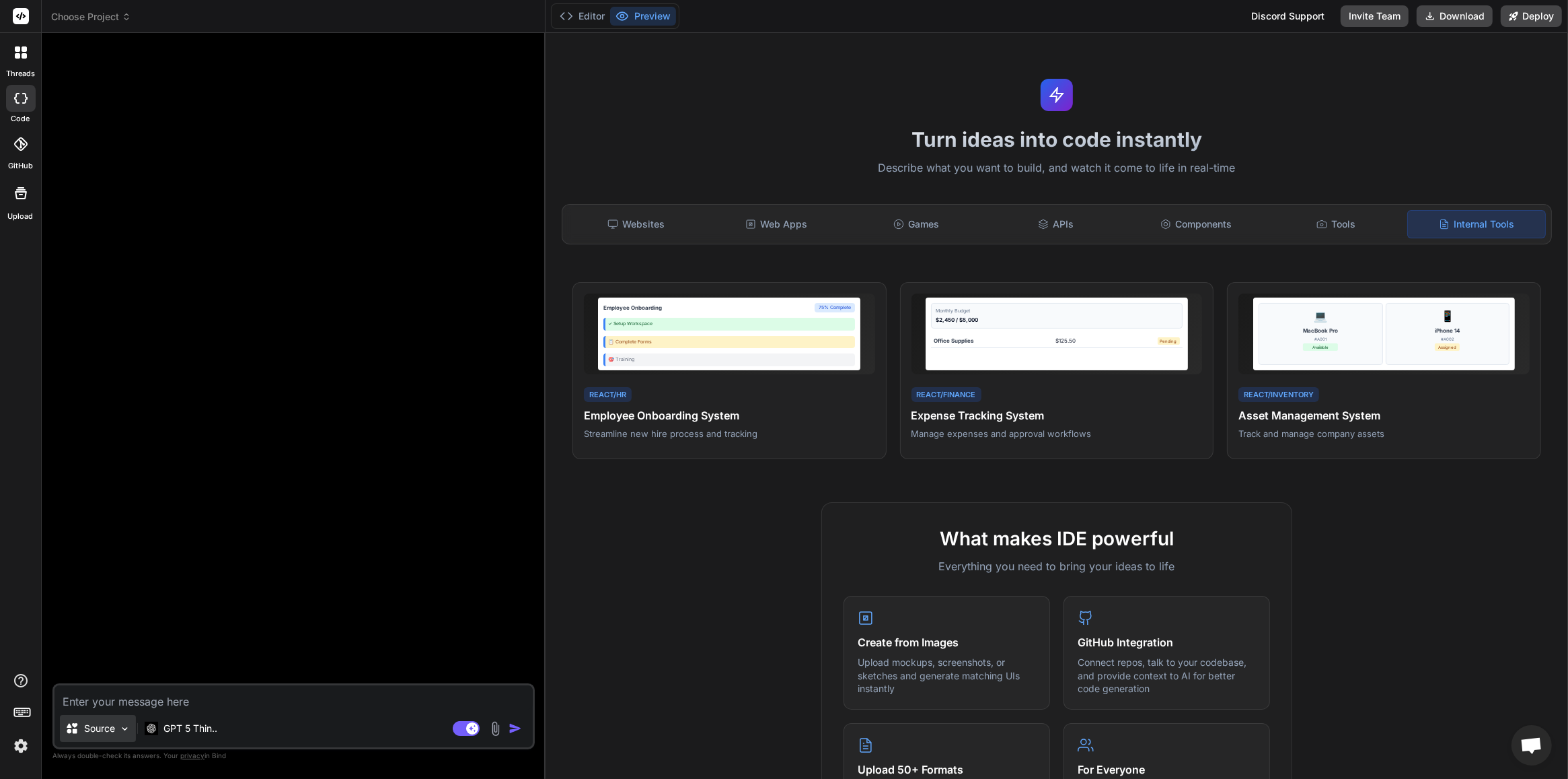
click at [89, 727] on p "Source" at bounding box center [99, 728] width 31 height 14
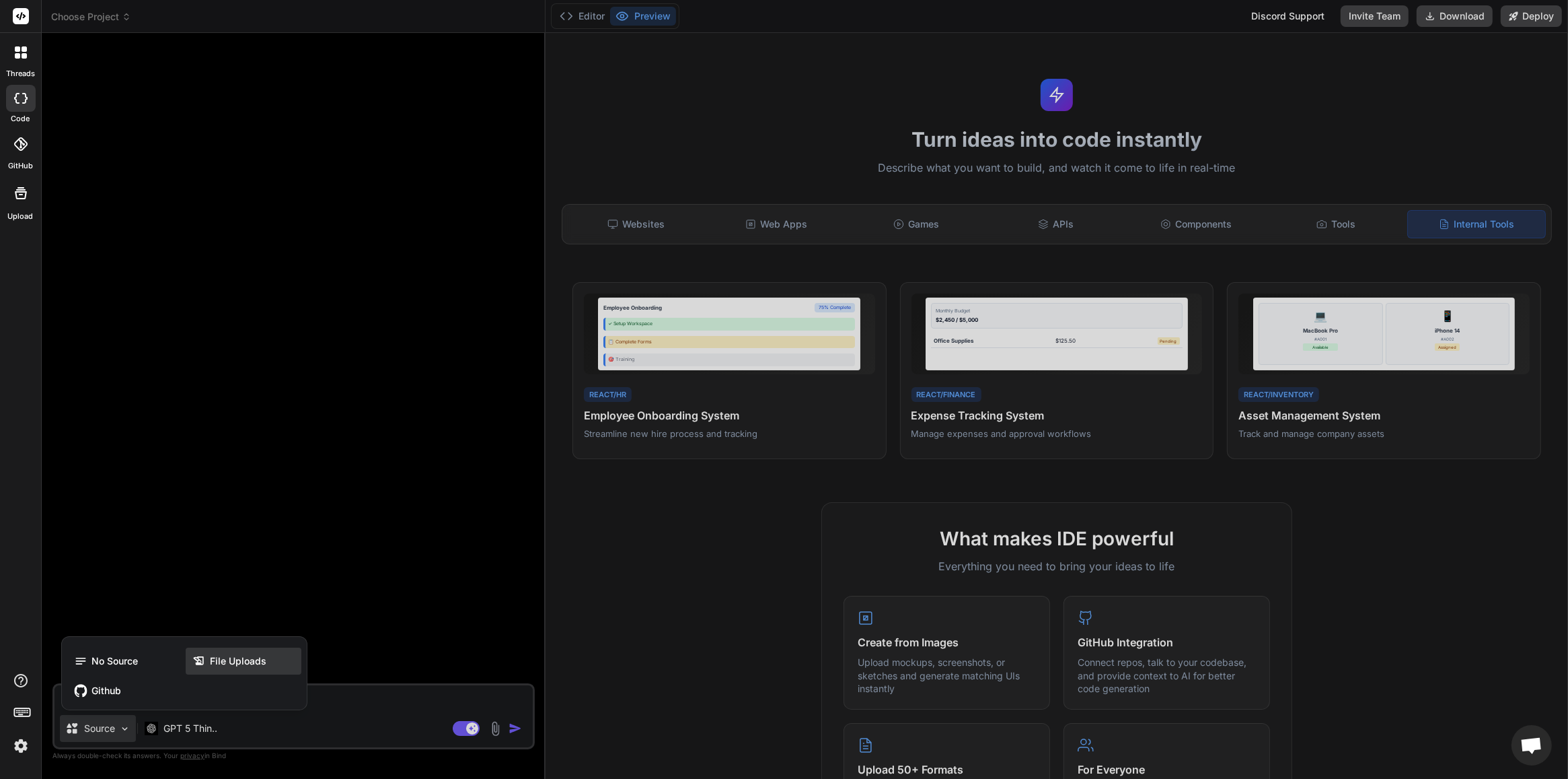
click at [206, 652] on div "File Uploads" at bounding box center [243, 661] width 116 height 27
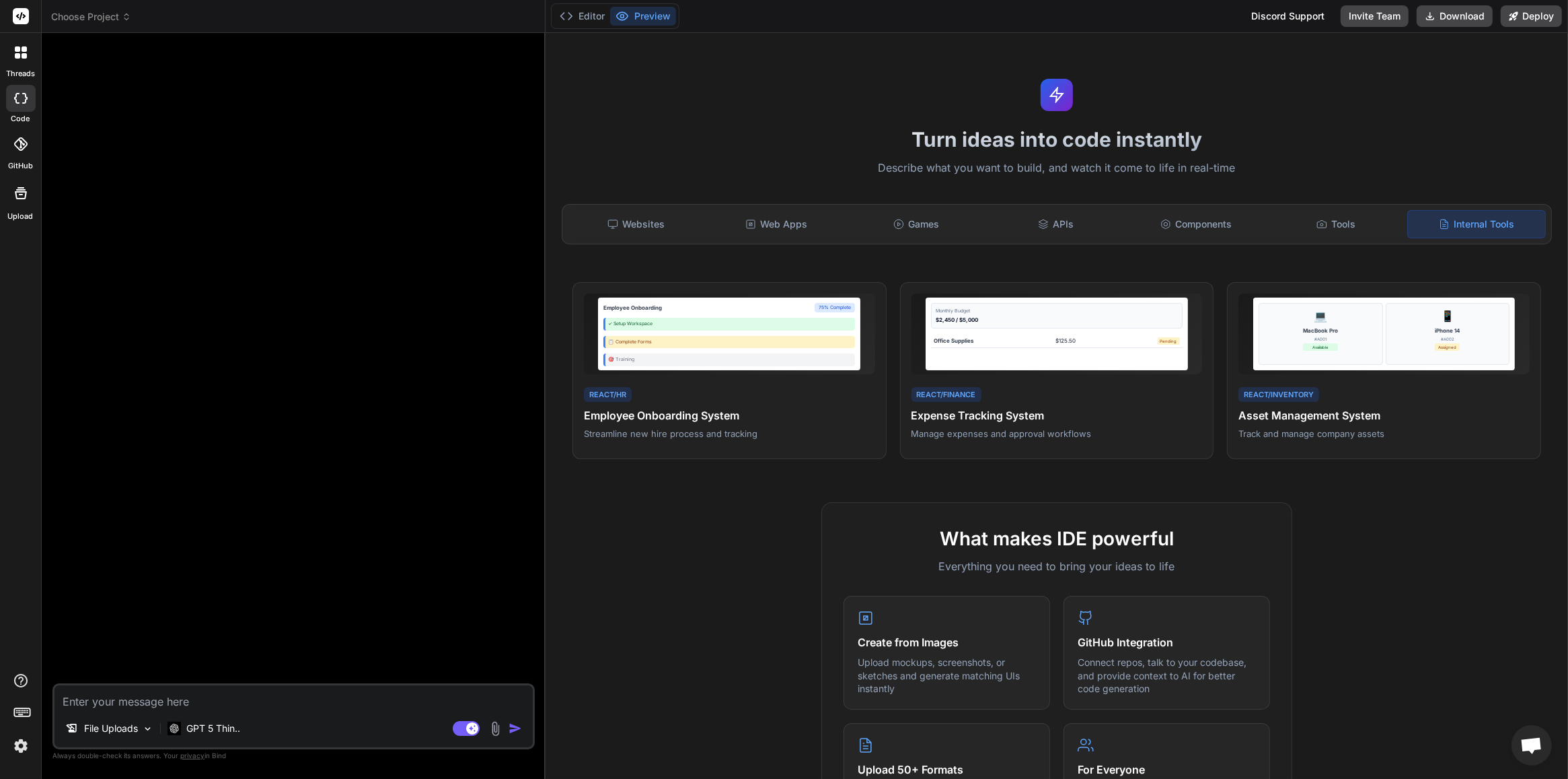
click at [495, 726] on img at bounding box center [495, 728] width 16 height 16
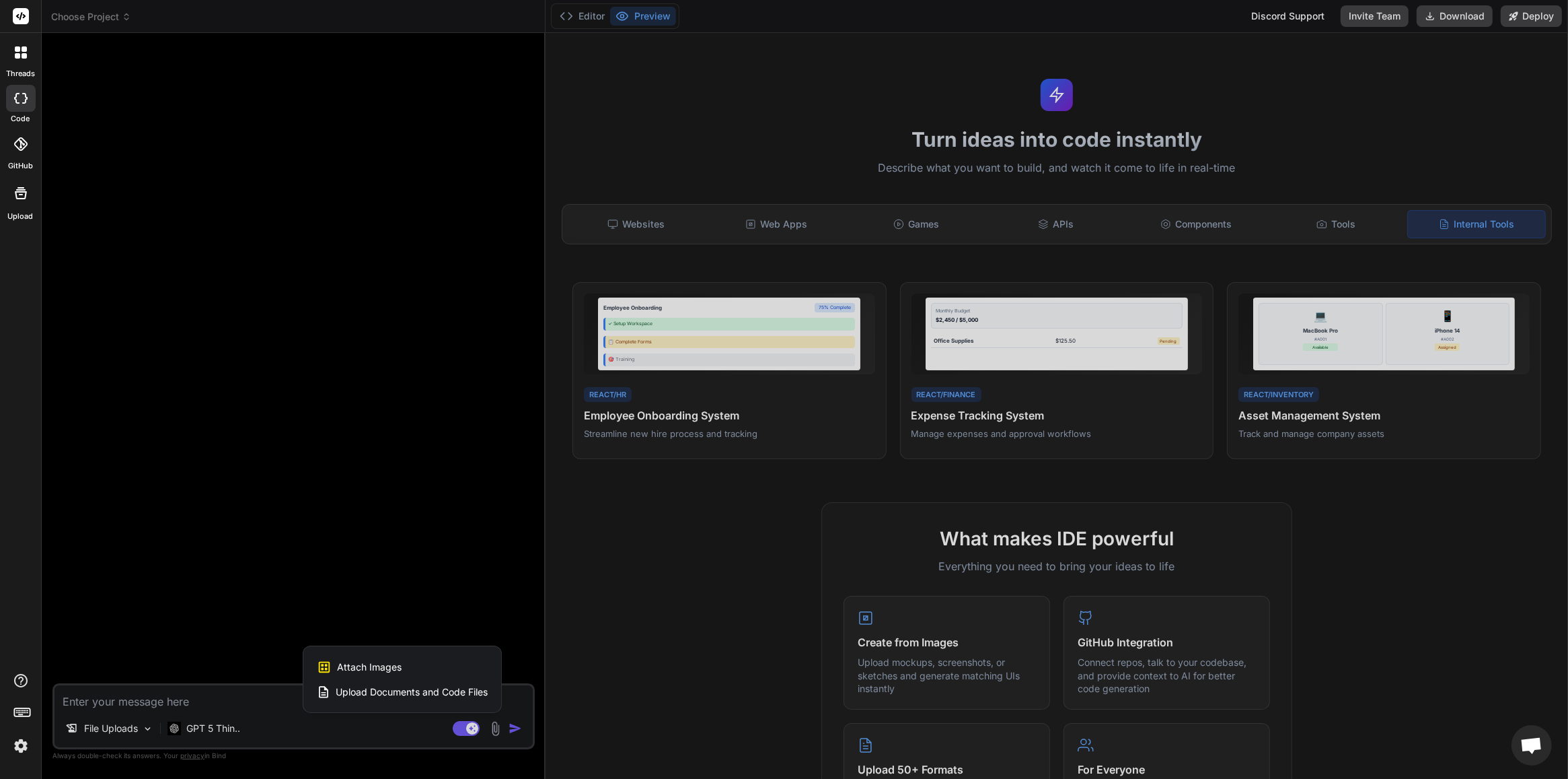
click at [467, 691] on span "Upload Documents and Code Files" at bounding box center [412, 692] width 152 height 14
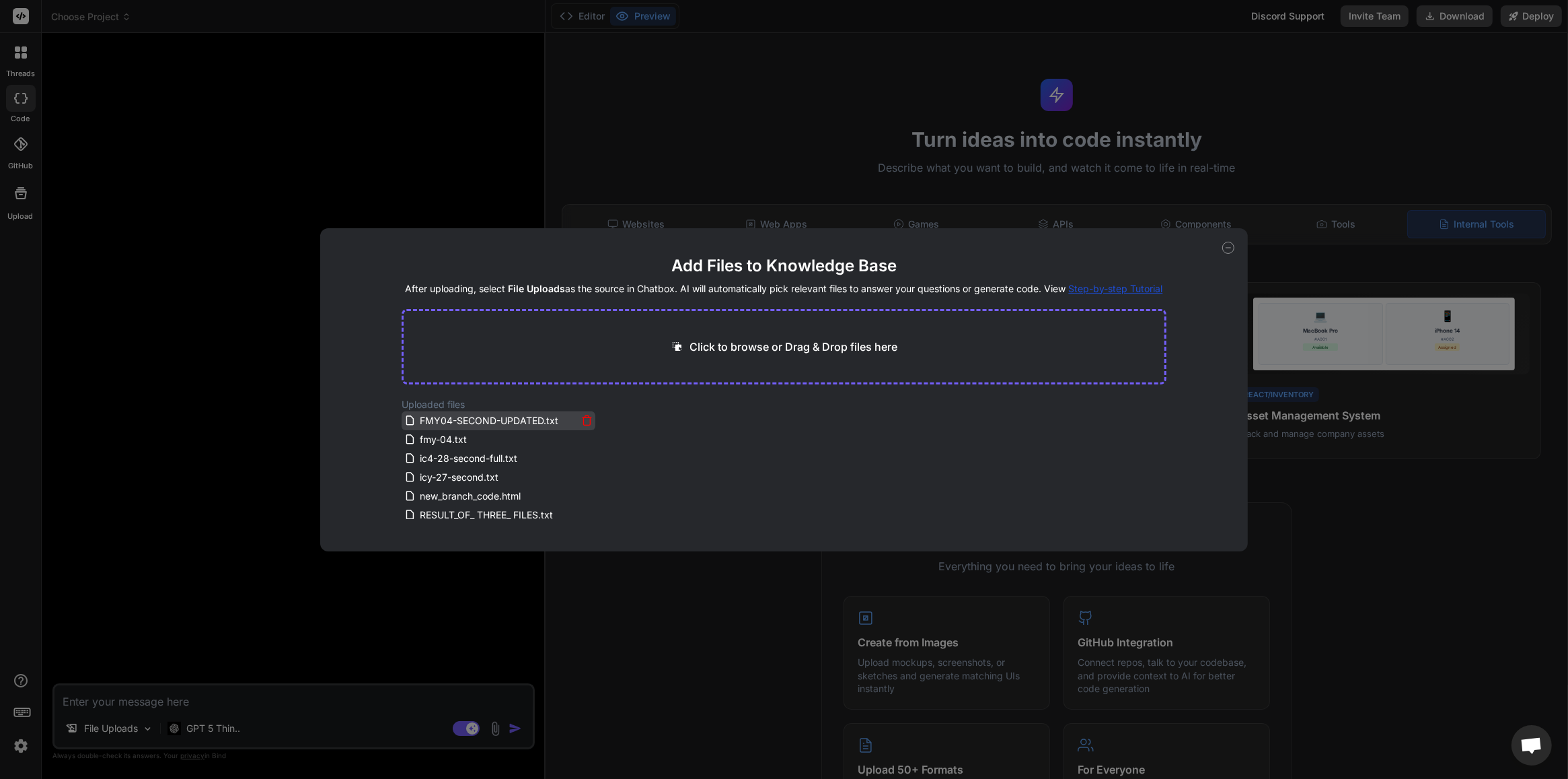
click at [583, 419] on icon at bounding box center [587, 421] width 12 height 12
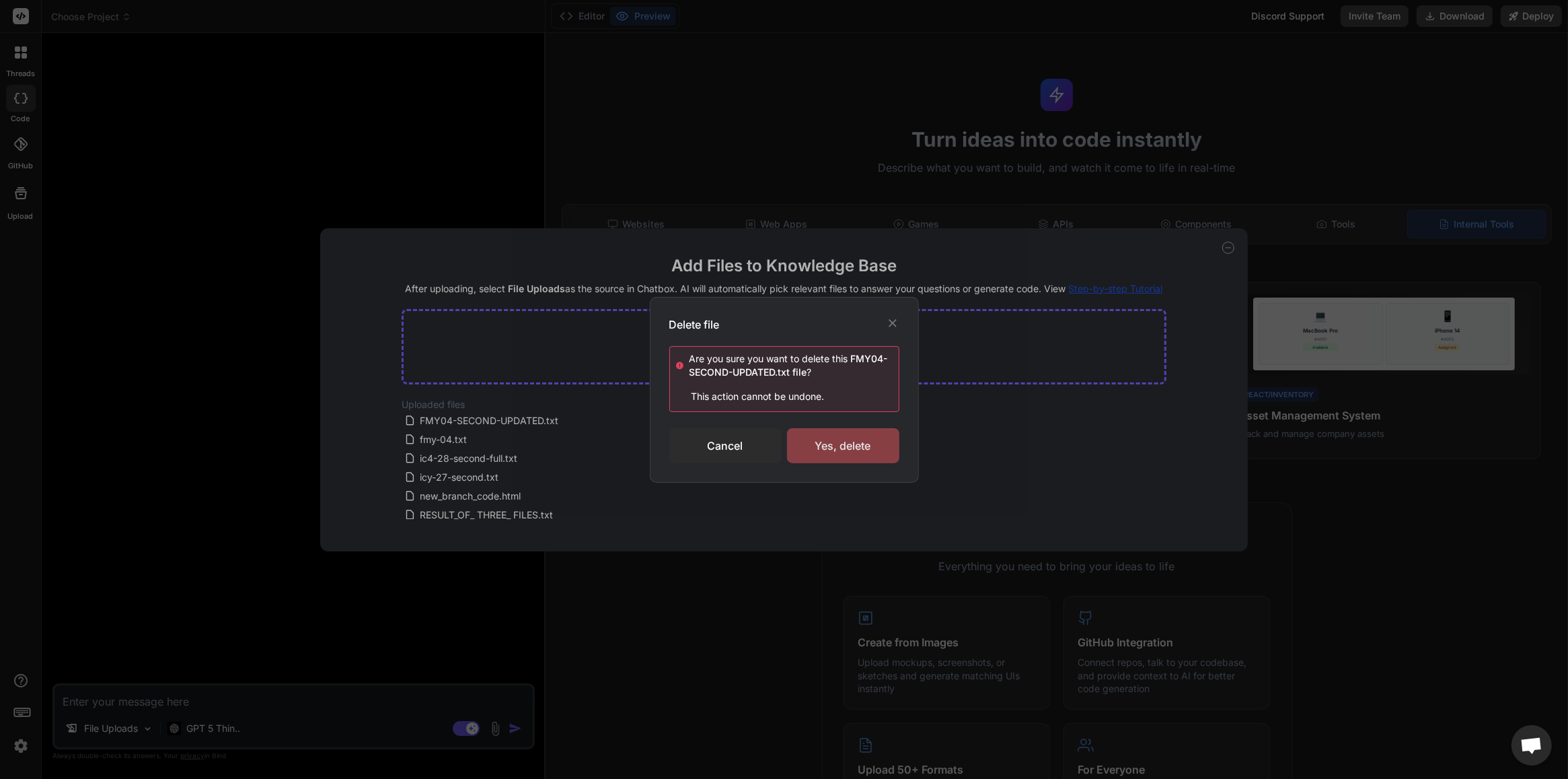
click at [816, 441] on div "Yes, delete" at bounding box center [843, 446] width 112 height 35
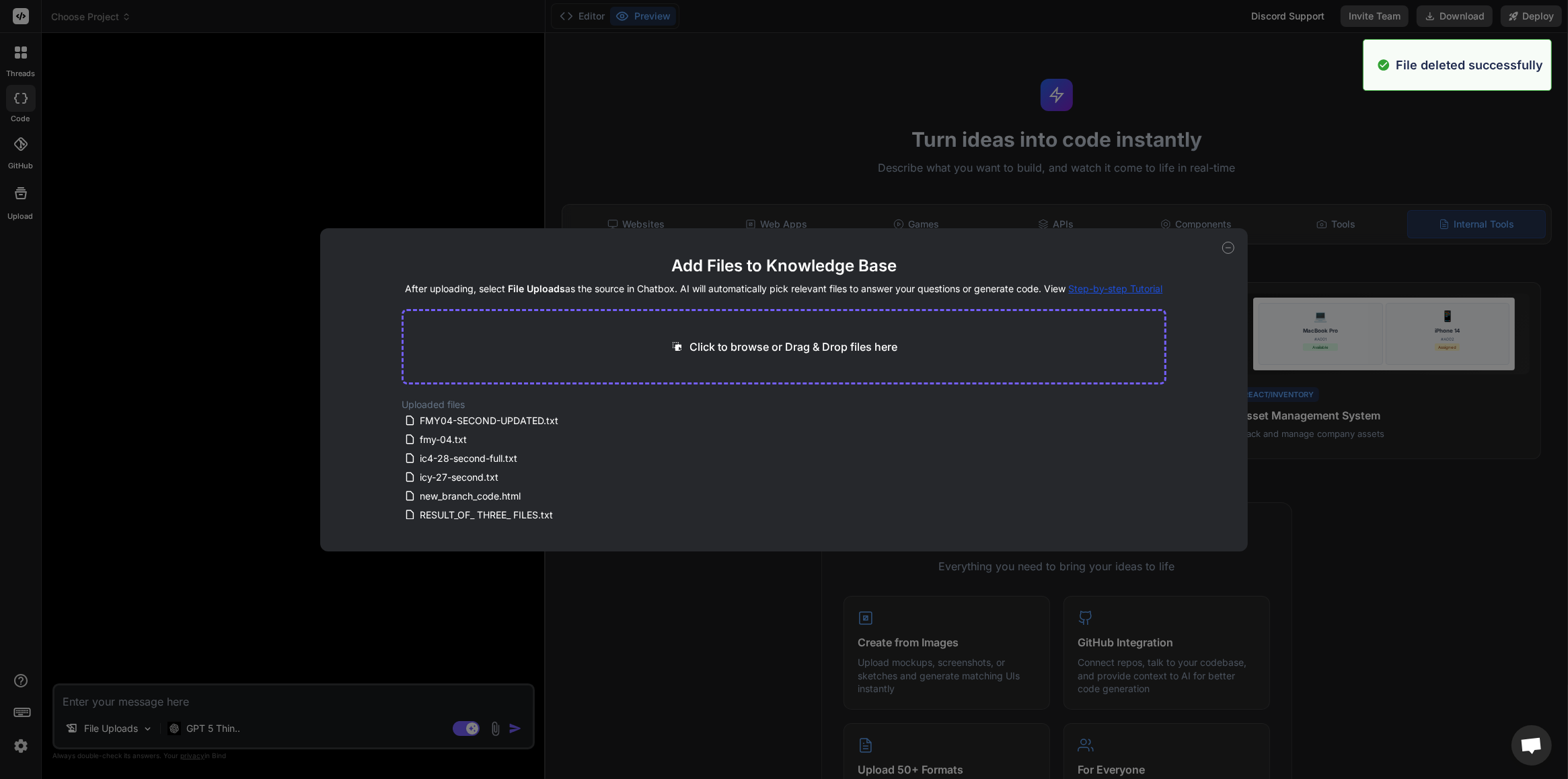
type textarea "x"
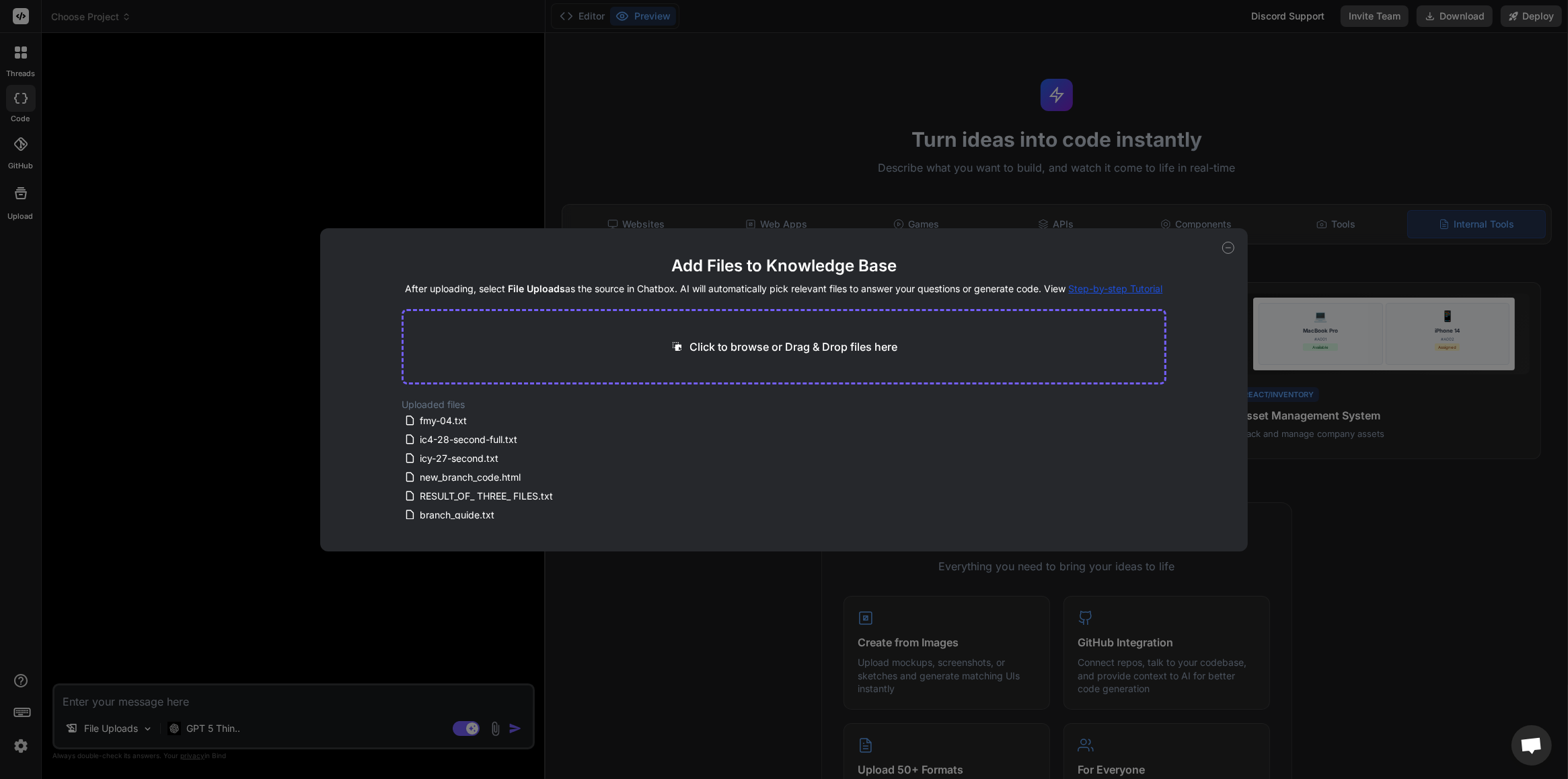
click at [690, 349] on p "Click to browse or Drag & Drop files here" at bounding box center [793, 347] width 208 height 17
type input "C:\fakepath\first@step.html"
click at [1166, 492] on button "Finish" at bounding box center [1143, 498] width 47 height 27
click at [586, 496] on icon at bounding box center [587, 496] width 12 height 12
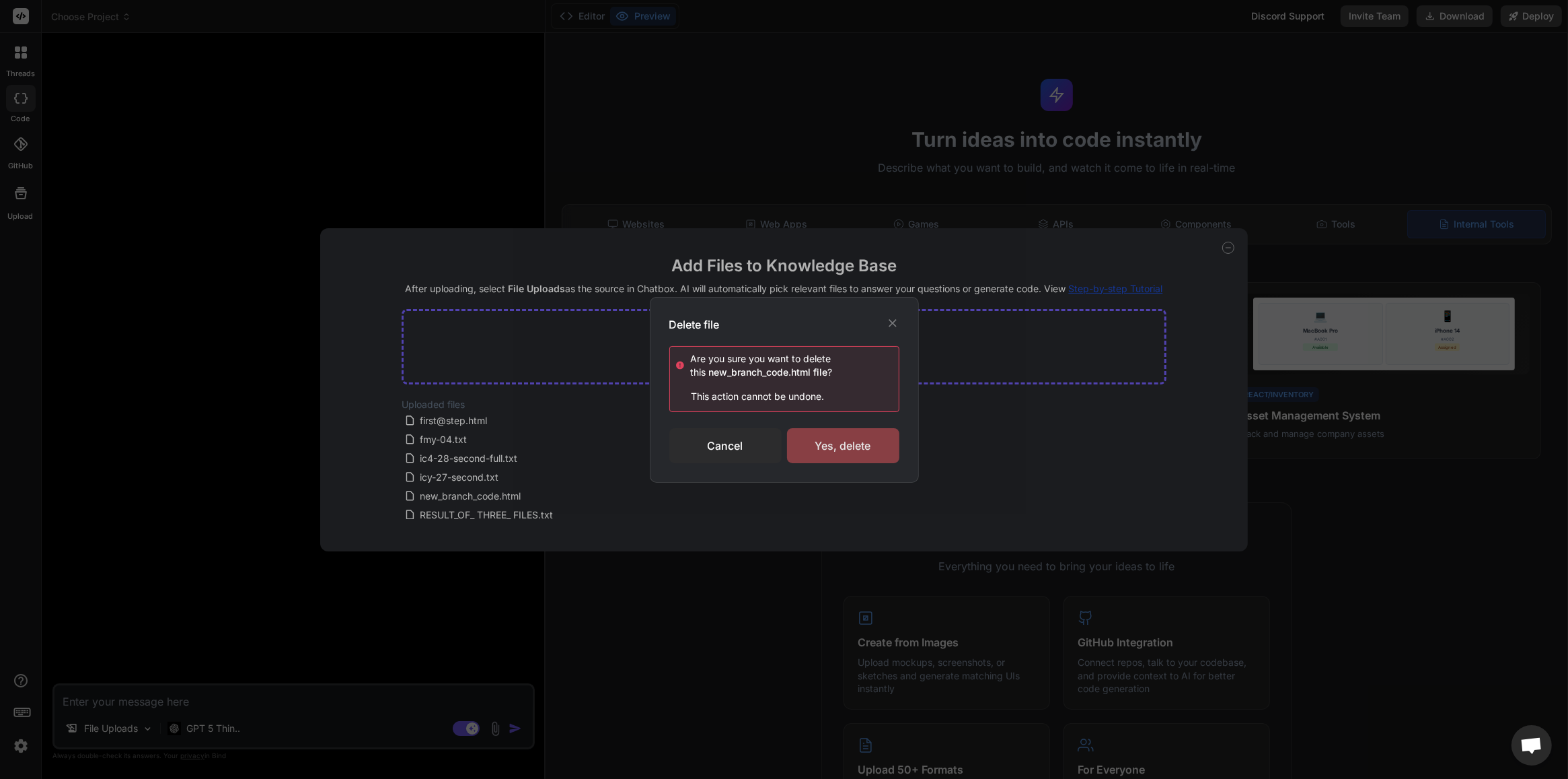
click at [815, 451] on div "Yes, delete" at bounding box center [843, 446] width 112 height 35
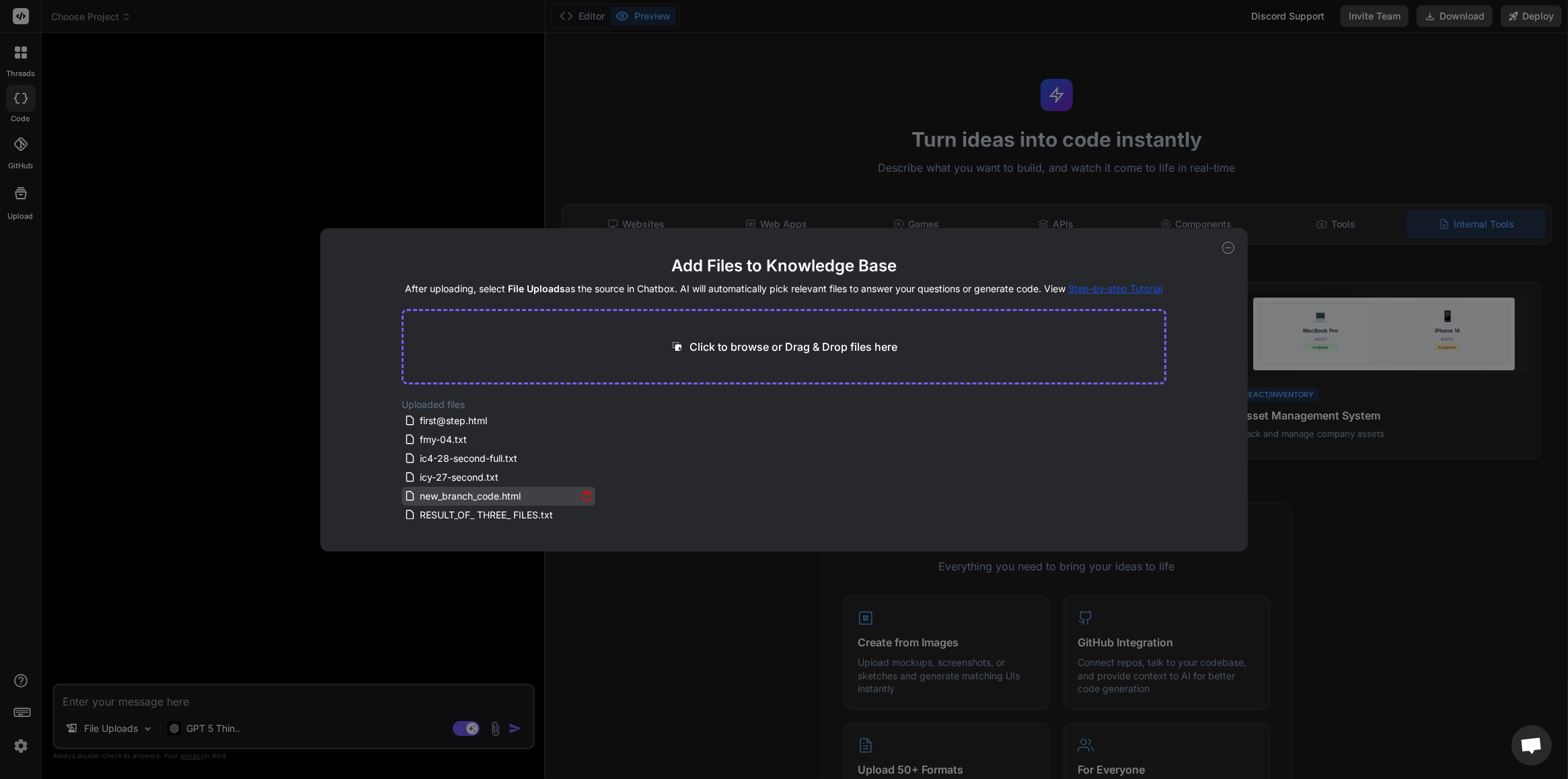
click at [584, 496] on icon at bounding box center [587, 497] width 7 height 8
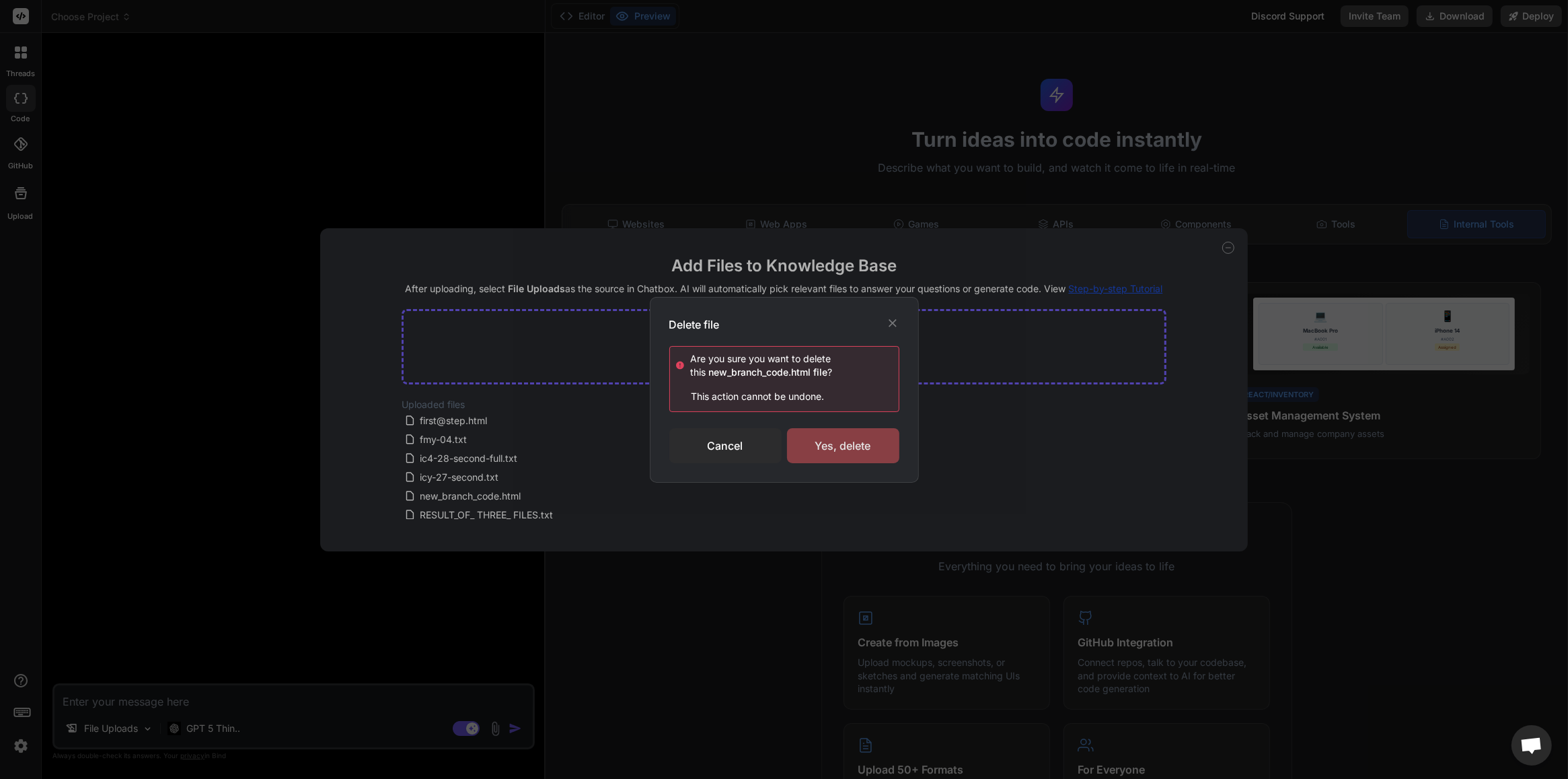
click at [807, 442] on div "Yes, delete" at bounding box center [843, 446] width 112 height 35
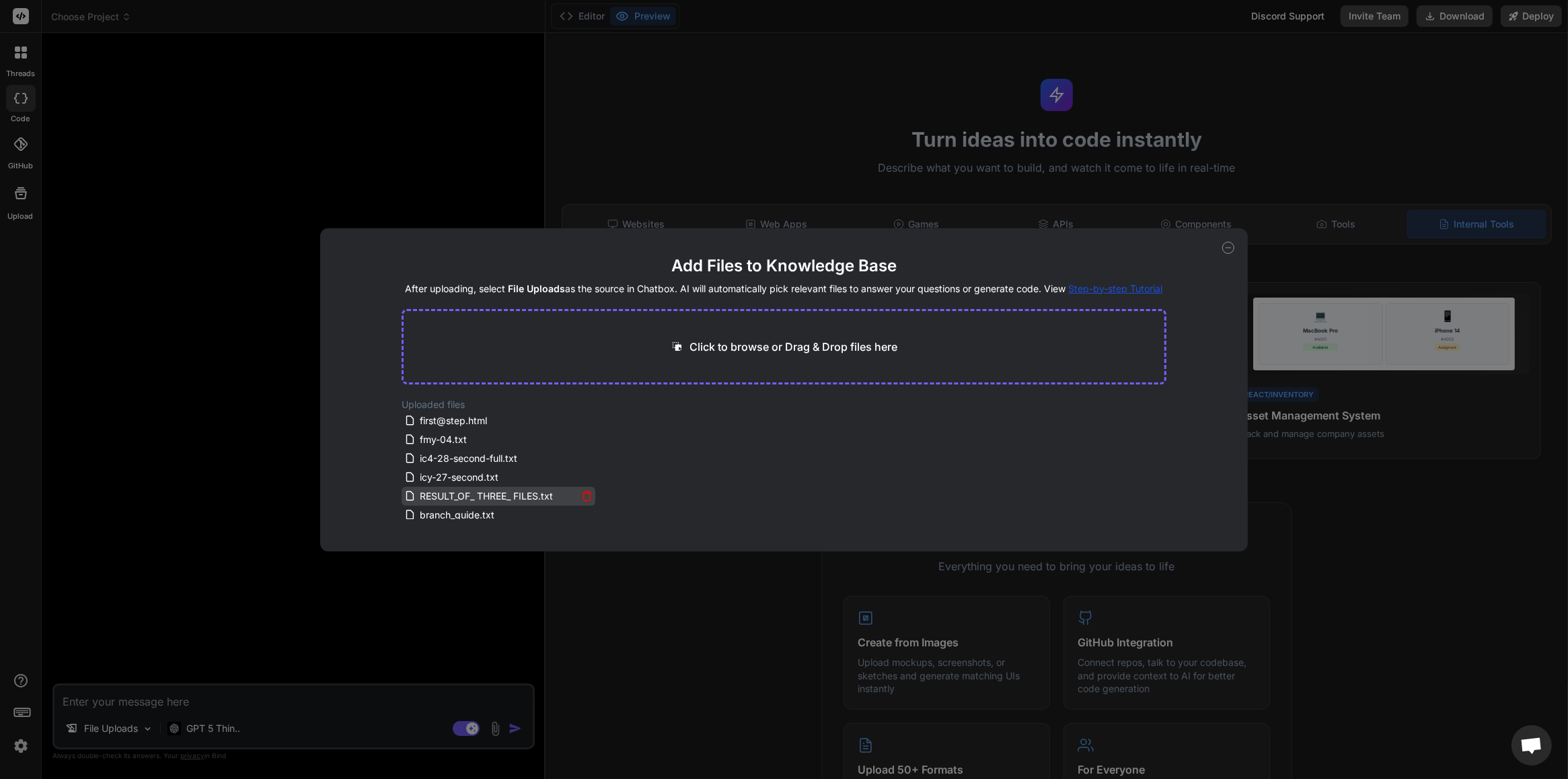
click at [586, 493] on icon at bounding box center [587, 493] width 9 height 0
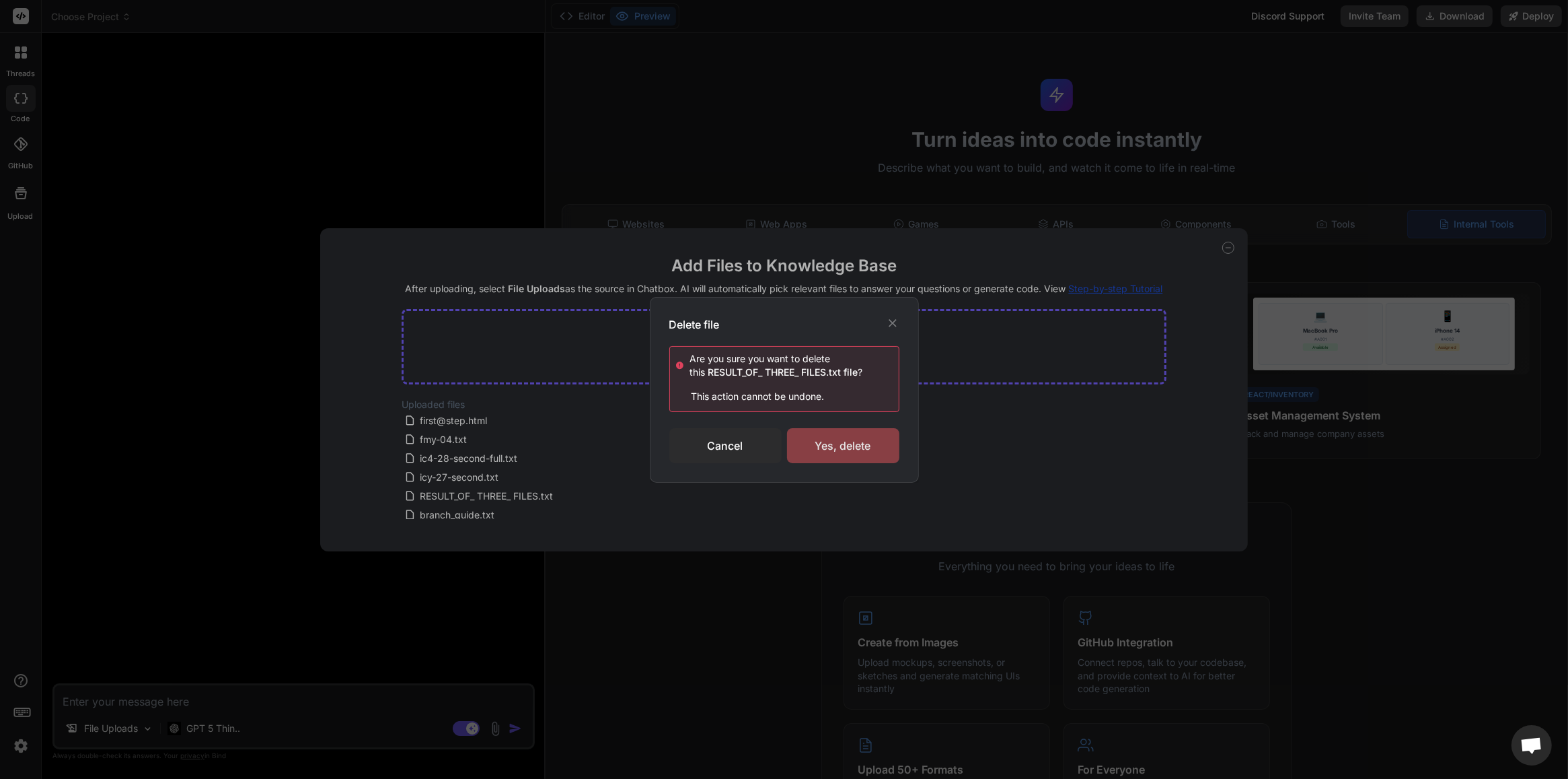
click at [864, 461] on div "Yes, delete" at bounding box center [843, 446] width 112 height 35
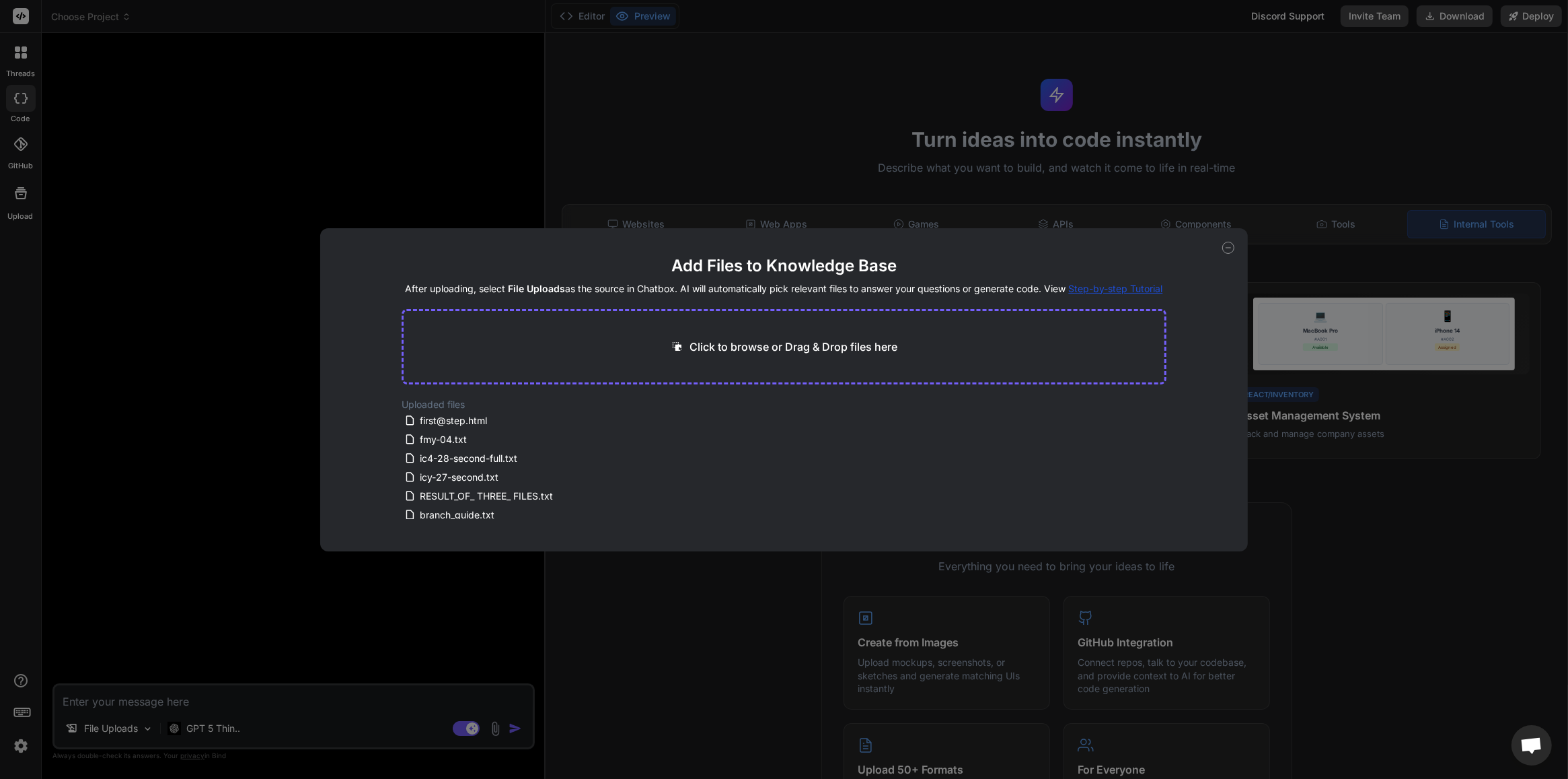
type textarea "x"
